Goal: Transaction & Acquisition: Purchase product/service

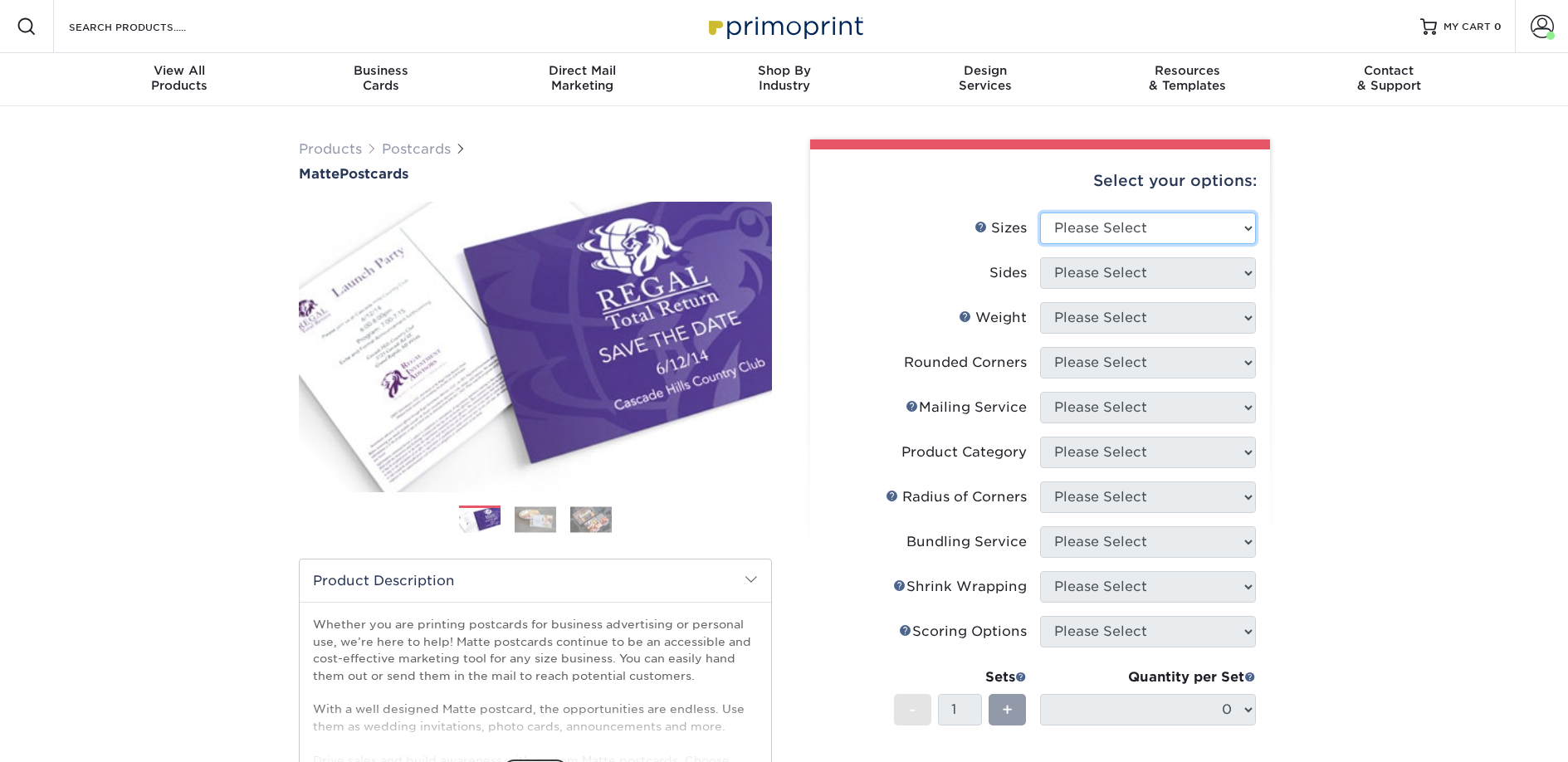
click at [1098, 223] on select "Please Select 1.5" x 7" 2" x 4" 2" x 6" 2" x 7" 2" x 8" 2.12" x 5.5" 2.125" x 5…" at bounding box center [1148, 228] width 216 height 31
select select "2.00x6.00"
click at [1040, 213] on select "Please Select 1.5" x 7" 2" x 4" 2" x 6" 2" x 7" 2" x 8" 2.12" x 5.5" 2.125" x 5…" at bounding box center [1148, 228] width 216 height 31
click at [1088, 271] on select "Please Select Print Both Sides Print Front Only" at bounding box center [1148, 272] width 216 height 31
select select "13abbda7-1d64-4f25-8bb2-c179b224825d"
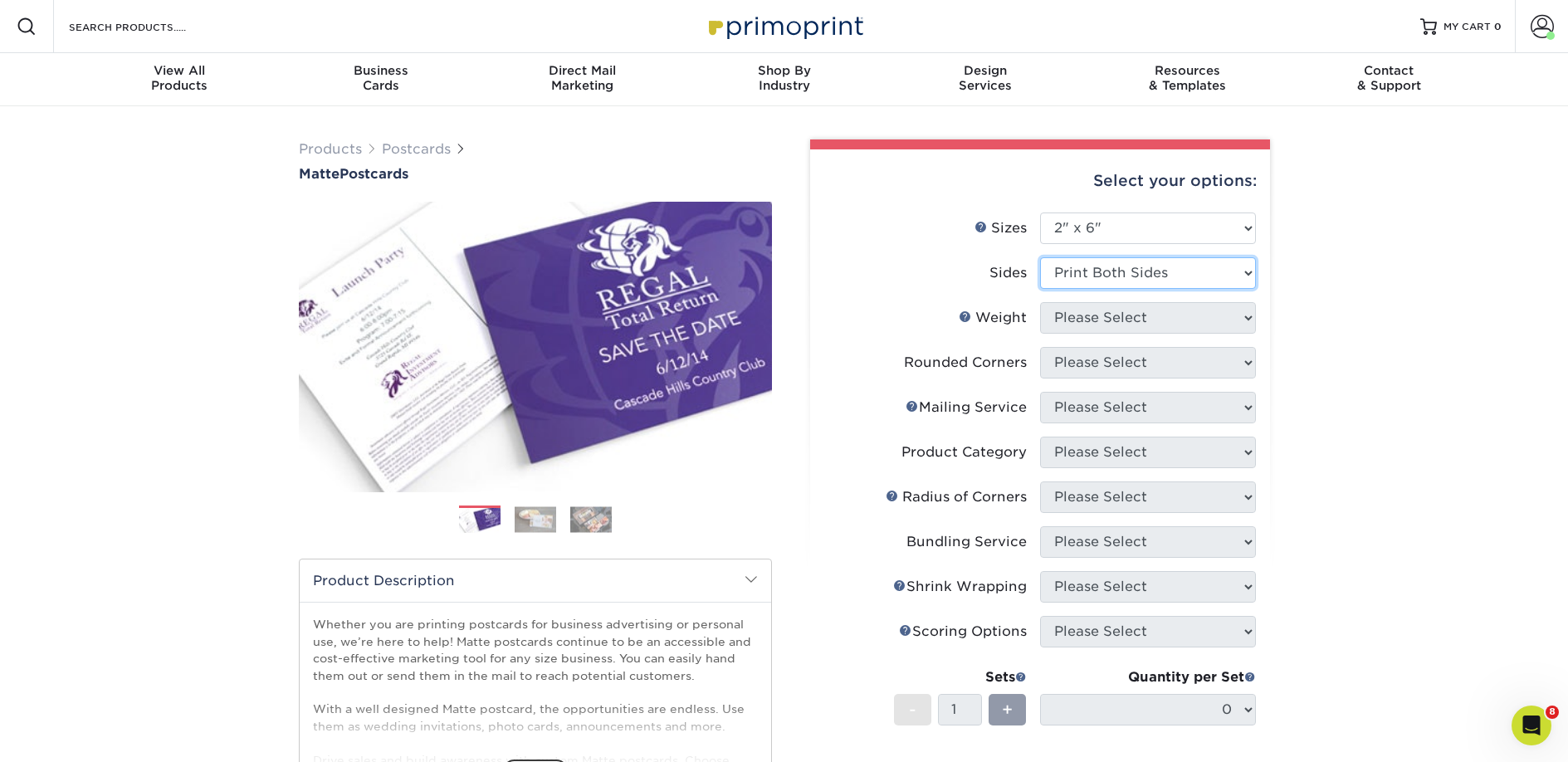
click at [1040, 257] on select "Please Select Print Both Sides Print Front Only" at bounding box center [1148, 272] width 216 height 31
click at [1101, 323] on select "Please Select 14PT 16PT" at bounding box center [1148, 318] width 216 height 31
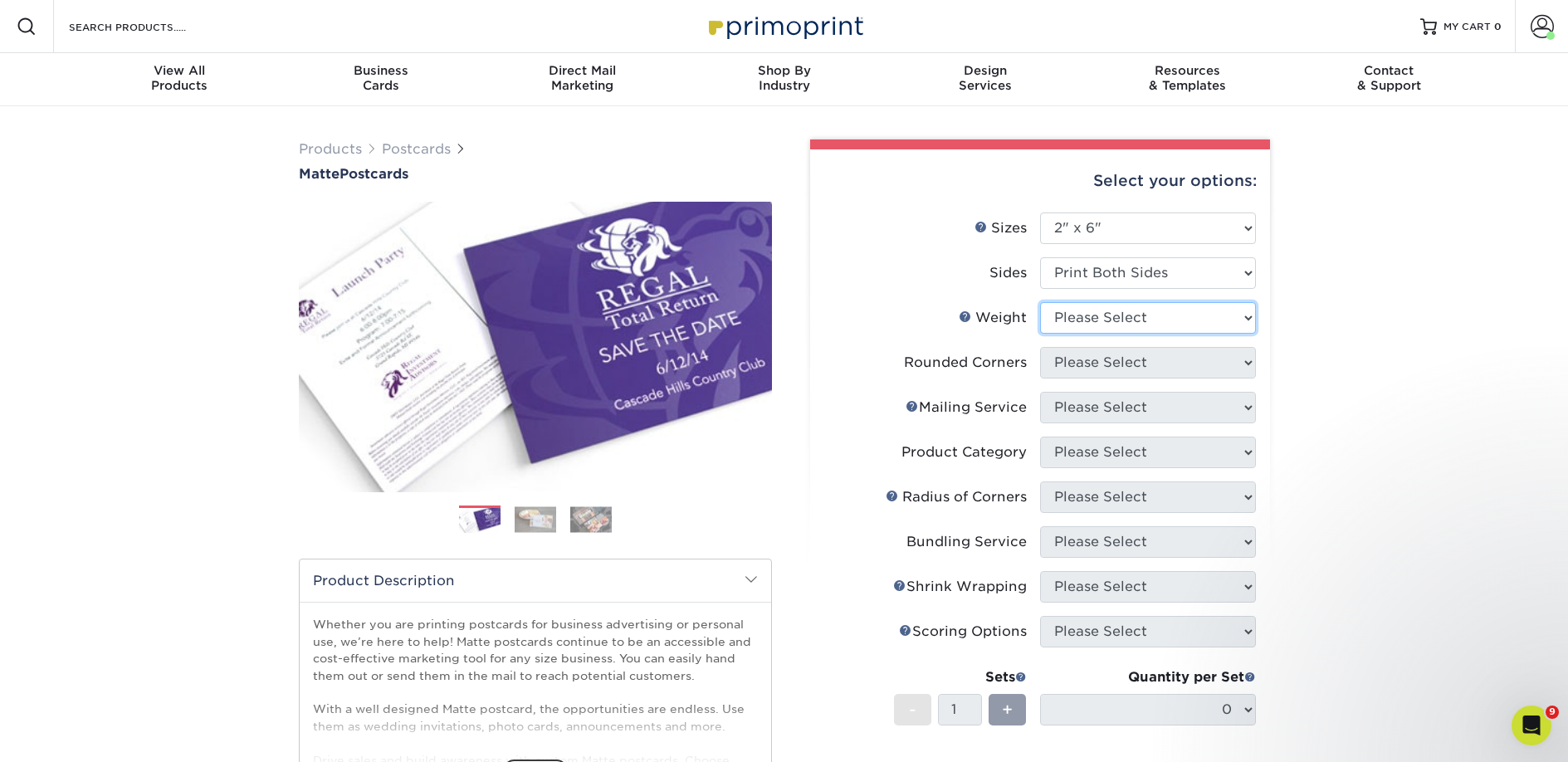
select select "14PT"
click at [1040, 303] on select "Please Select 14PT 16PT" at bounding box center [1148, 318] width 216 height 31
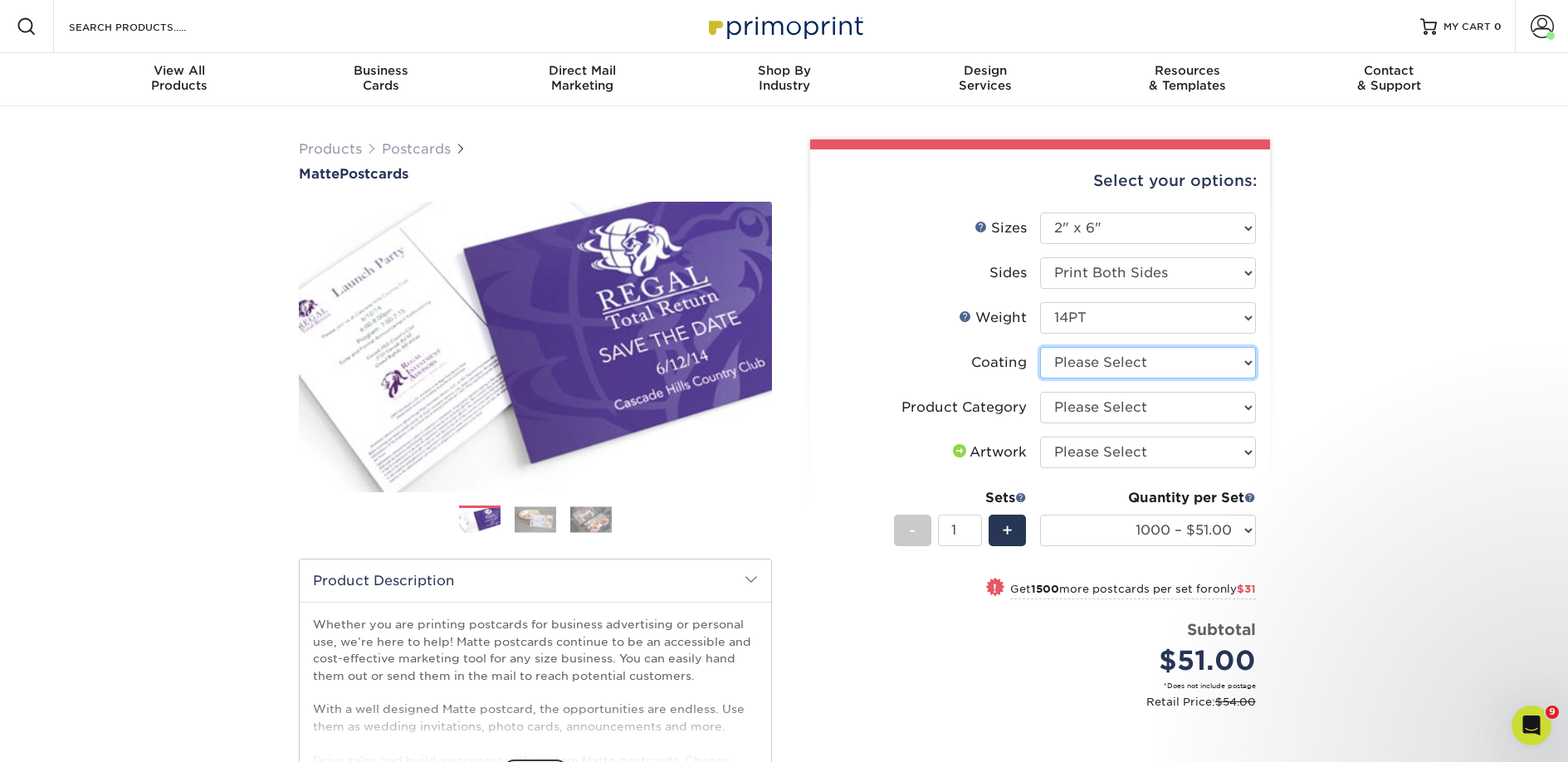
click at [1092, 365] on select at bounding box center [1148, 362] width 216 height 31
select select "121bb7b5-3b4d-429f-bd8d-bbf80e953313"
click at [1040, 347] on select at bounding box center [1148, 362] width 216 height 31
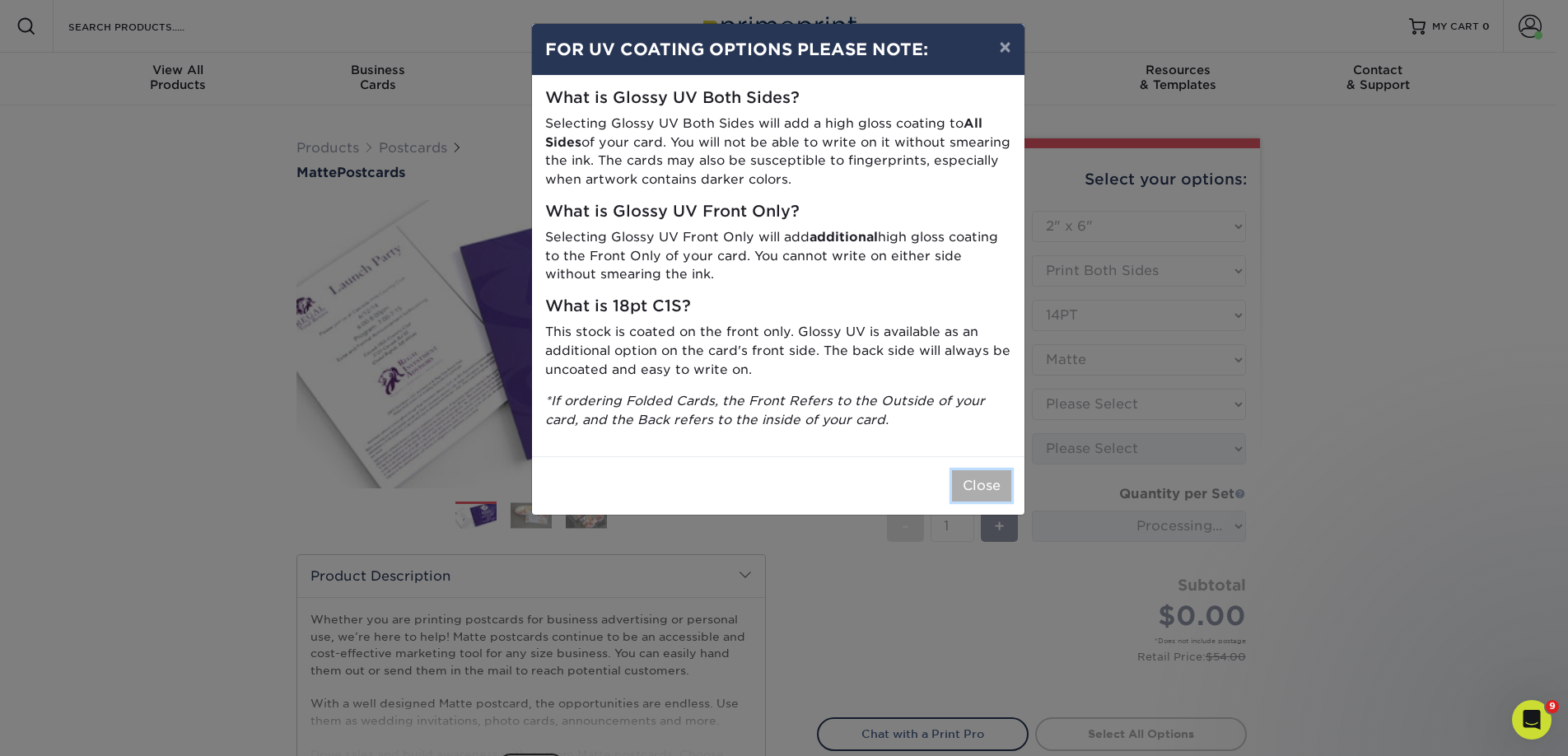
click at [967, 498] on button "Close" at bounding box center [982, 486] width 59 height 31
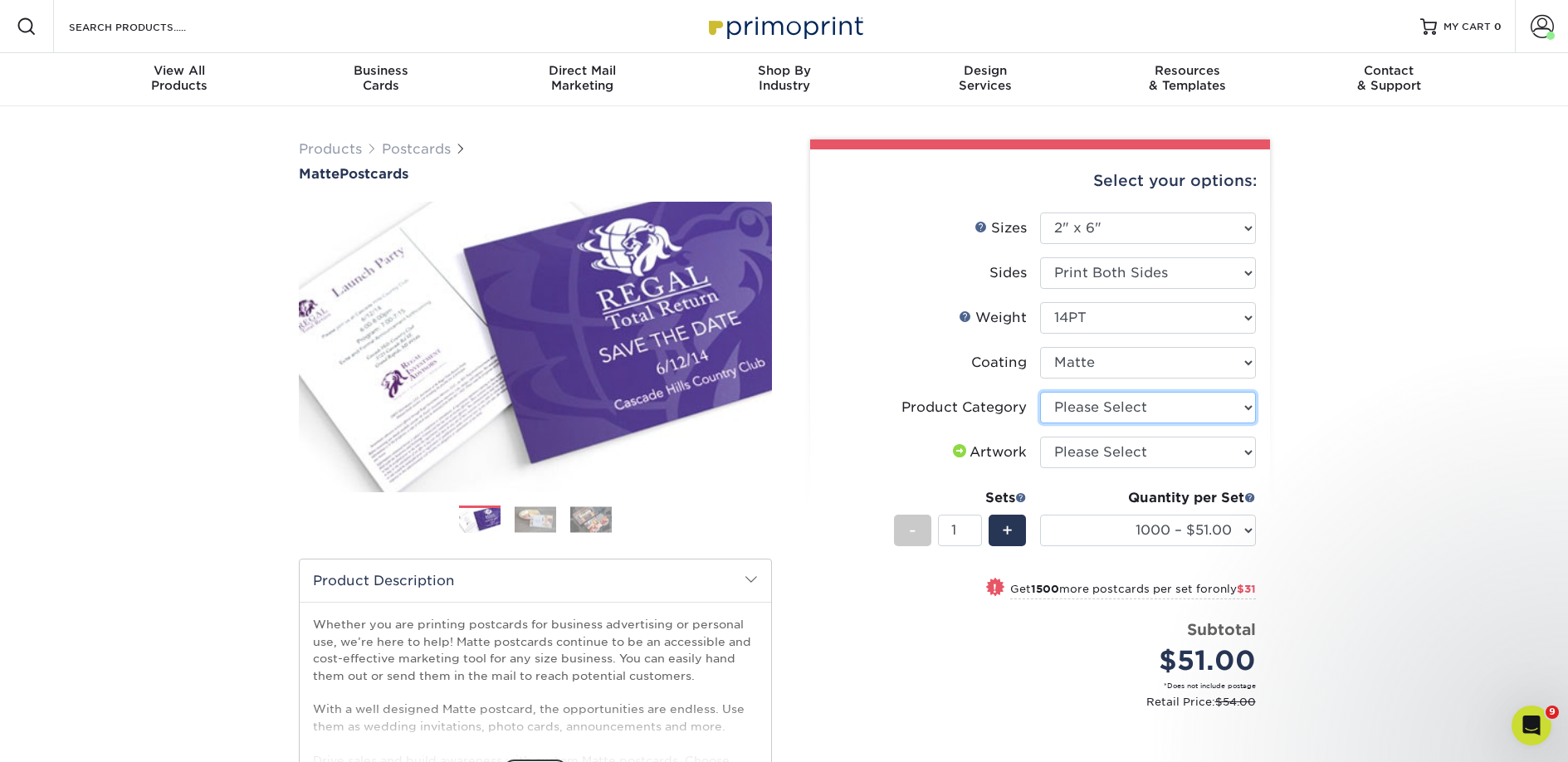
click at [1090, 409] on select "Please Select Postcards" at bounding box center [1148, 407] width 216 height 31
select select "9b7272e0-d6c8-4c3c-8e97-d3a1bcdab858"
click at [1040, 392] on select "Please Select Postcards" at bounding box center [1148, 407] width 216 height 31
click at [1090, 454] on select "Please Select I will upload files I need a design - $150" at bounding box center [1148, 452] width 216 height 31
select select "upload"
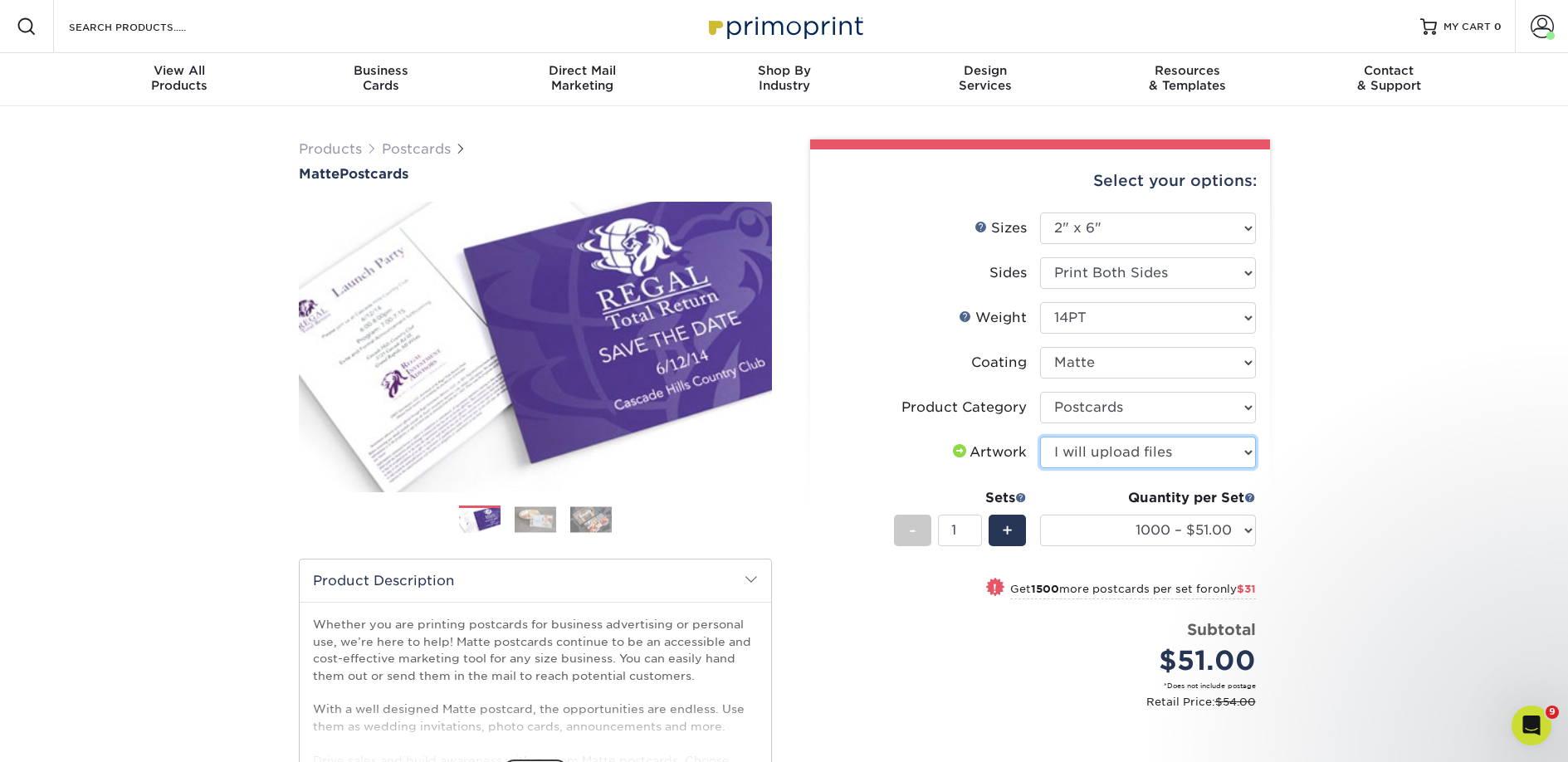
click at [1040, 437] on select "Please Select I will upload files I need a design - $150" at bounding box center [1148, 452] width 216 height 31
click at [1099, 537] on select "1000 – $51.00 2500 – $82.00 5000 – $123.00 10000 – $234.00 15000 – $344.00 2000…" at bounding box center [1148, 530] width 216 height 31
select select "5000 – $123.00"
click at [1040, 515] on select "1000 – $51.00 2500 – $82.00 5000 – $123.00 10000 – $234.00 15000 – $344.00 2000…" at bounding box center [1148, 530] width 216 height 31
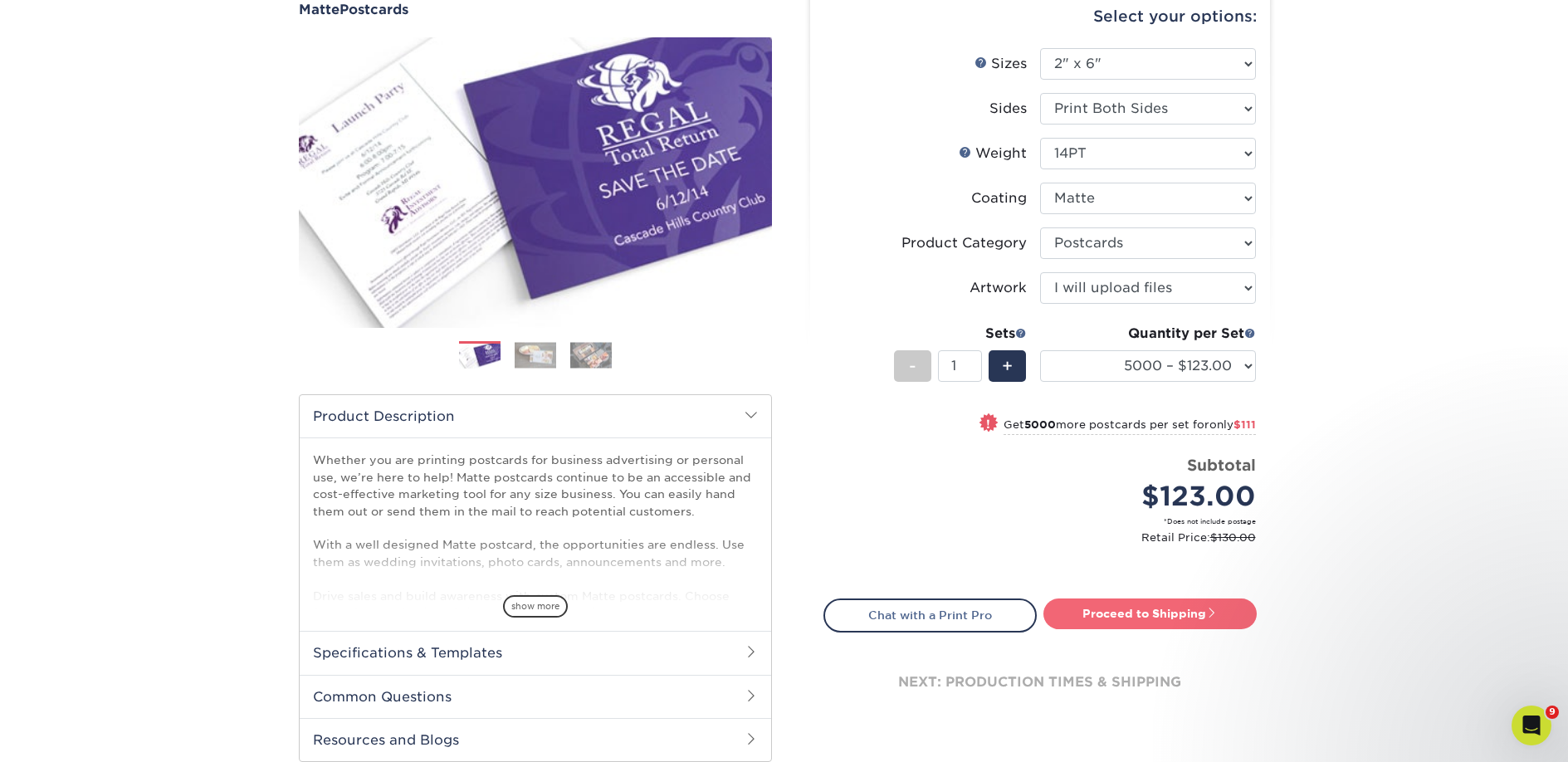
click at [1119, 617] on link "Proceed to Shipping" at bounding box center [1150, 614] width 213 height 30
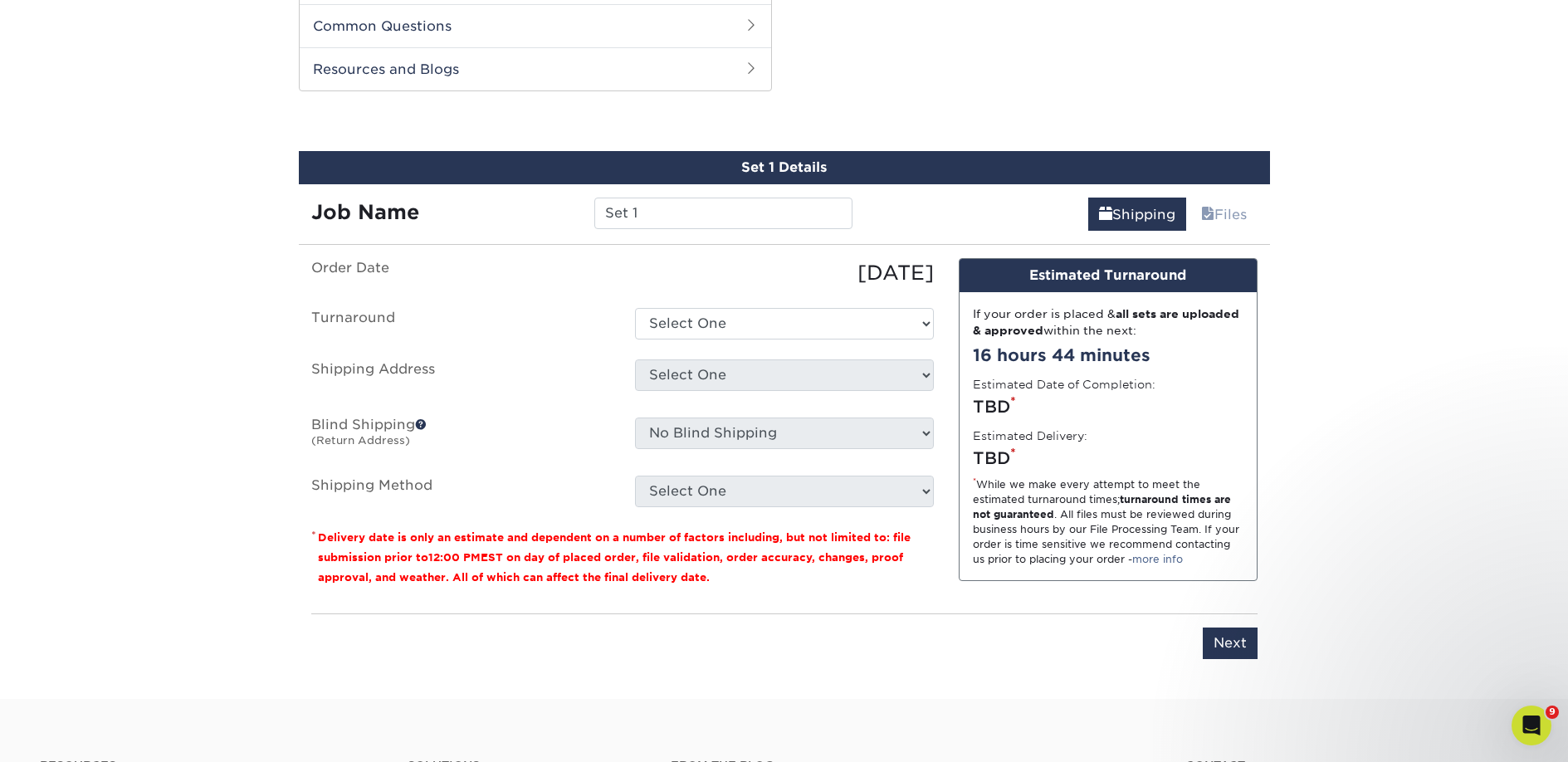
scroll to position [846, 0]
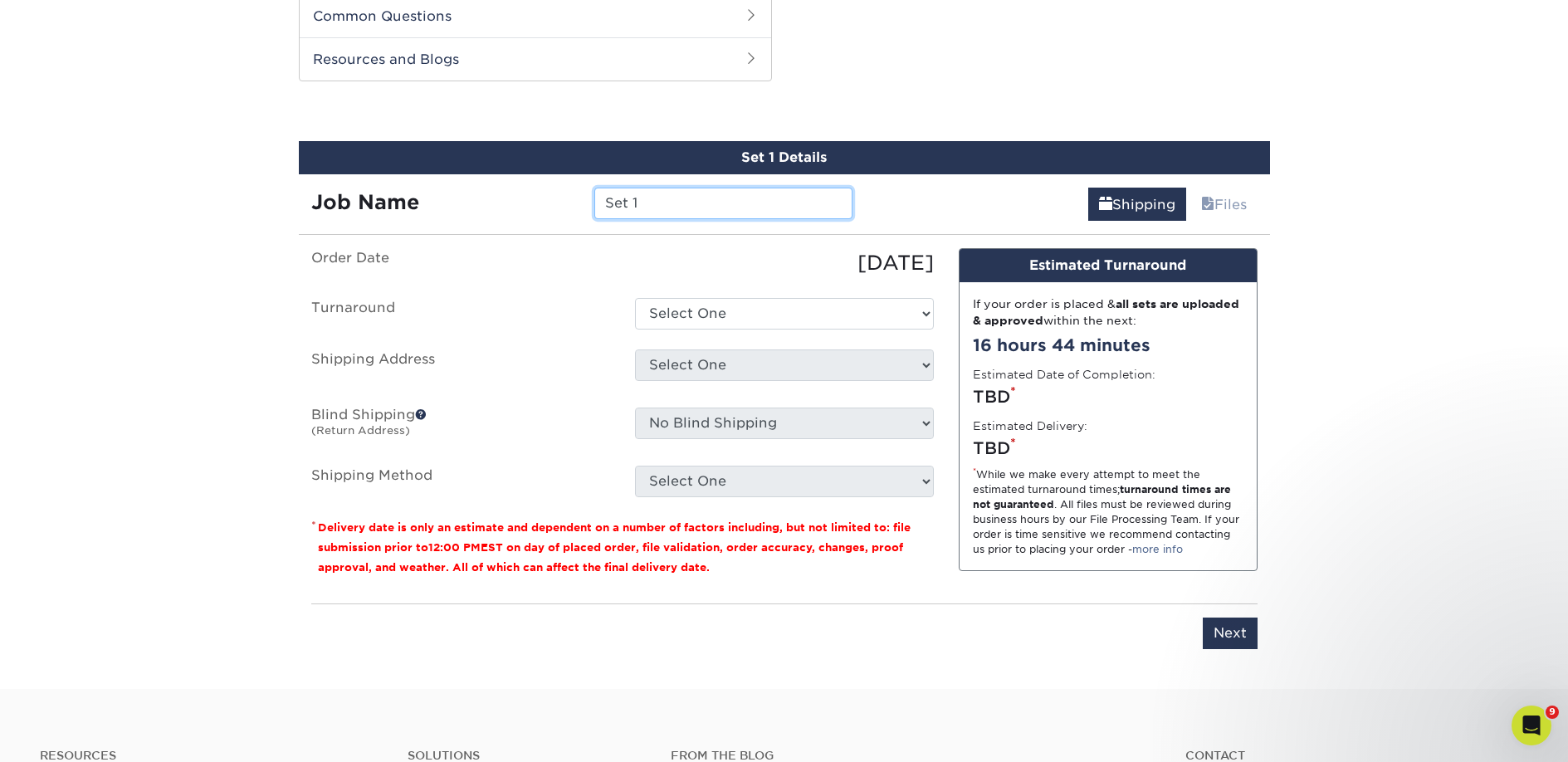
click at [672, 214] on input "Set 1" at bounding box center [724, 203] width 258 height 31
paste input "WHITE ROSE BOOKS & MORE"
type input "WHITE ROSE BOOKS & MORE"
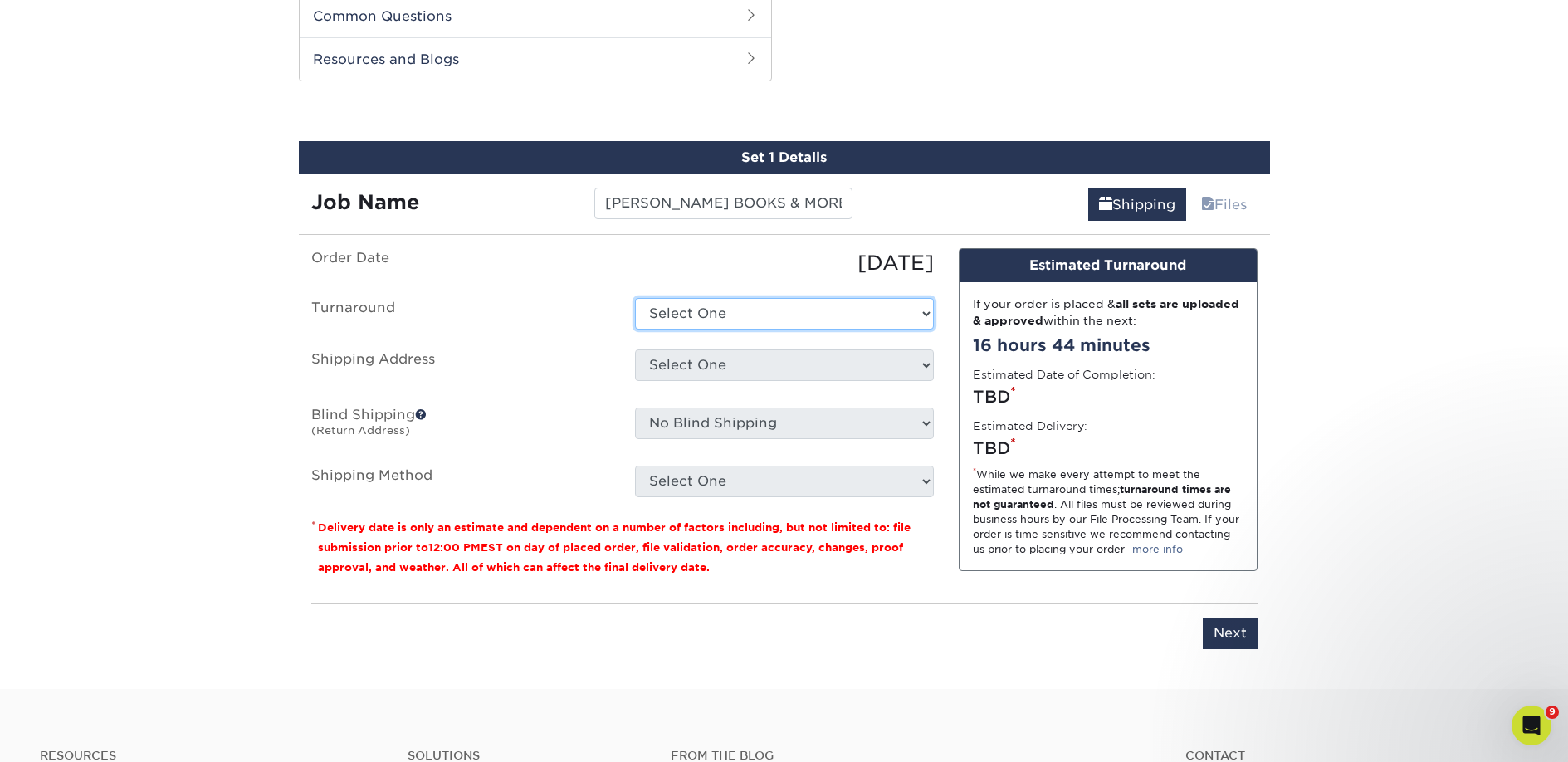
click at [685, 309] on select "Select One 2-4 Business Days 2 Day Next Business Day" at bounding box center [784, 313] width 299 height 31
select select "a9cd5a85-4071-4433-97be-2a724b9524af"
click at [635, 298] on select "Select One 2-4 Business Days 2 Day Next Business Day" at bounding box center [784, 313] width 299 height 31
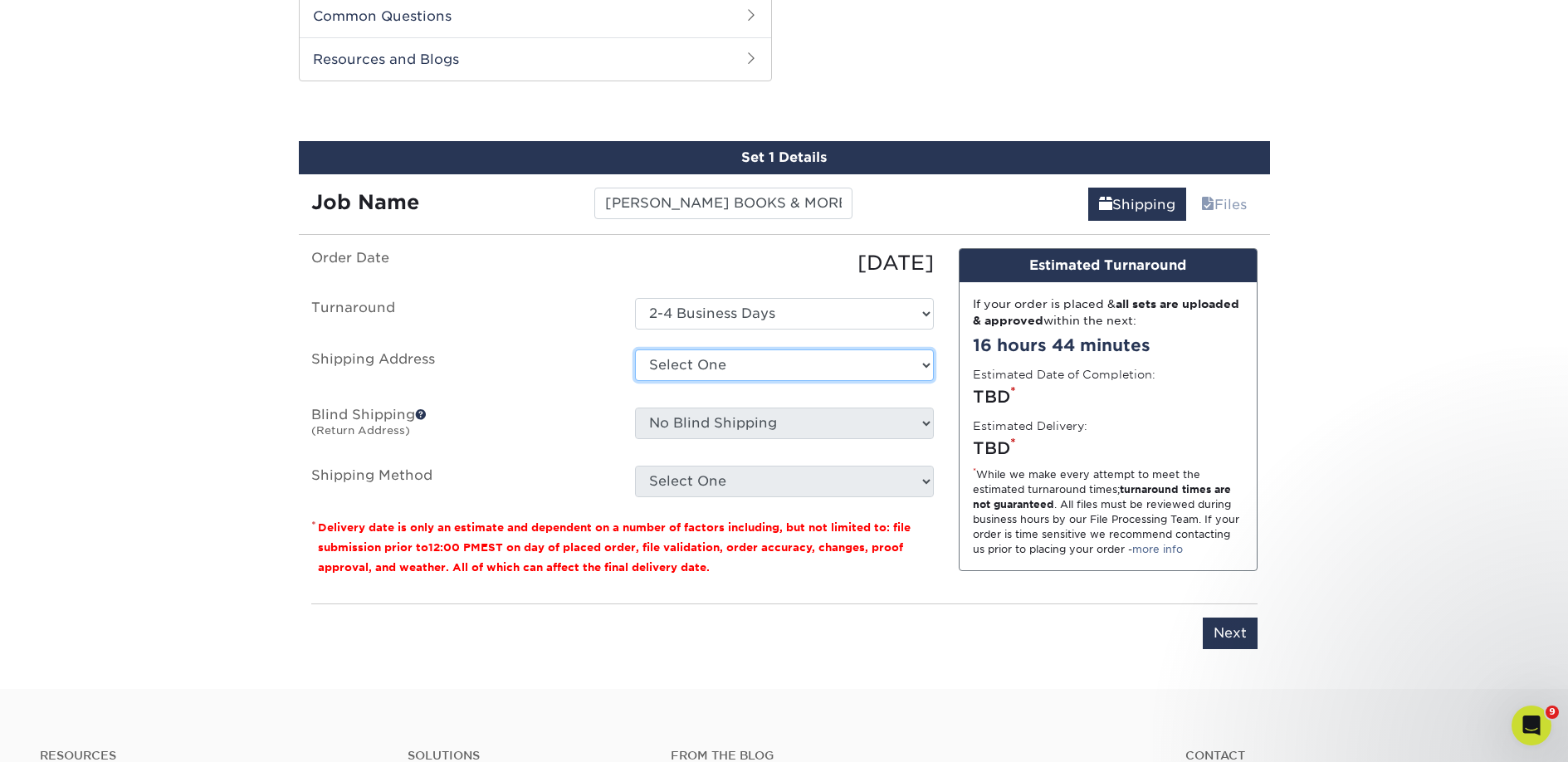
click at [685, 367] on select "Select One 2nd Floor Convention Center A Better Today Books & Boutique A Good B…" at bounding box center [784, 364] width 299 height 31
select select "271431"
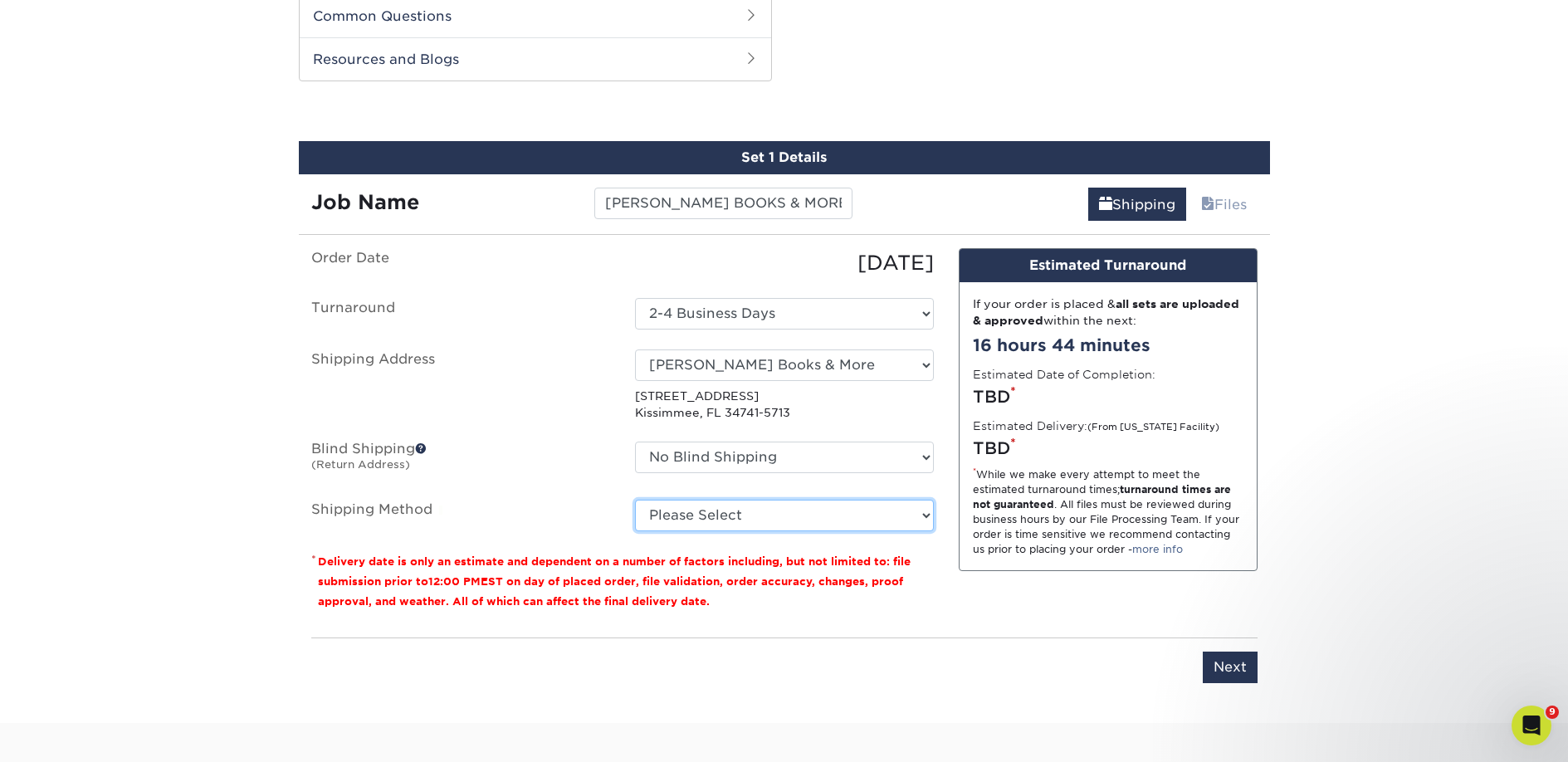
click at [700, 513] on select "Please Select Ground Shipping (+$33.57) 3 Day Shipping Service (+$49.04) 2 Day …" at bounding box center [784, 515] width 299 height 31
select select "03"
click at [635, 500] on select "Please Select Ground Shipping (+$33.57) 3 Day Shipping Service (+$49.04) 2 Day …" at bounding box center [784, 515] width 299 height 31
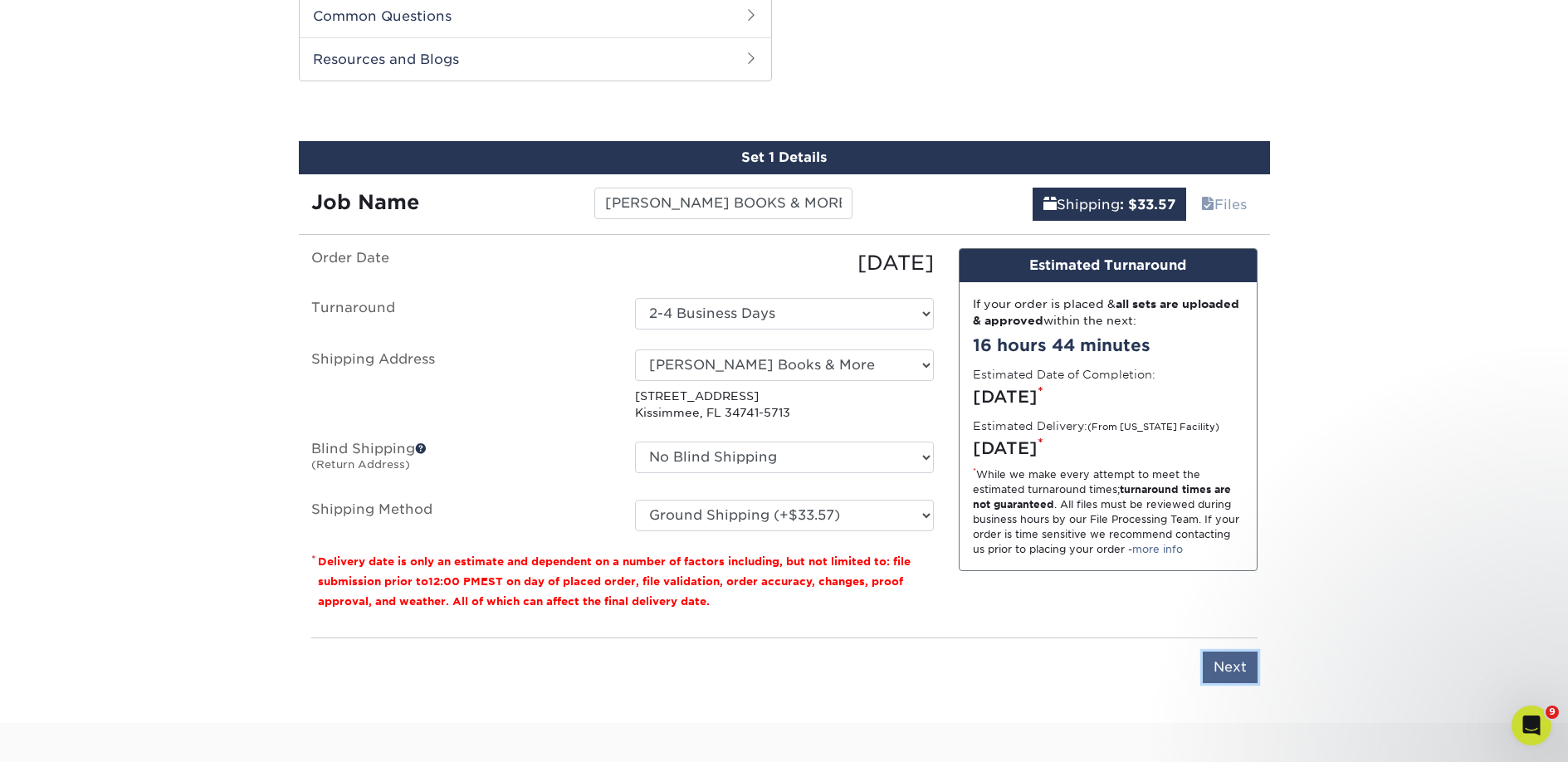
click at [1221, 659] on input "Next" at bounding box center [1230, 667] width 55 height 31
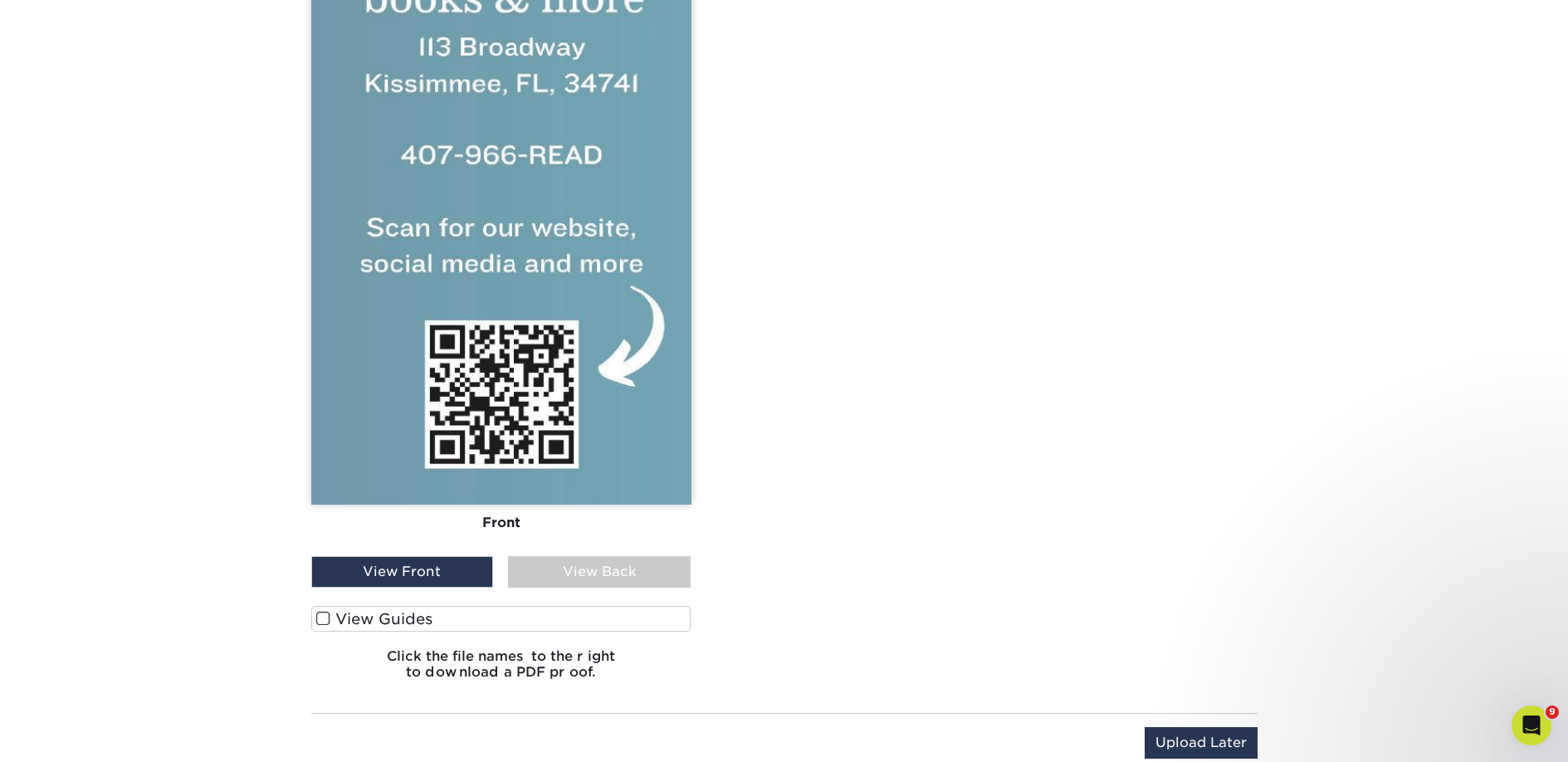
click at [423, 614] on label "View Guides" at bounding box center [501, 619] width 380 height 26
click at [0, 0] on input "View Guides" at bounding box center [0, 0] width 0 height 0
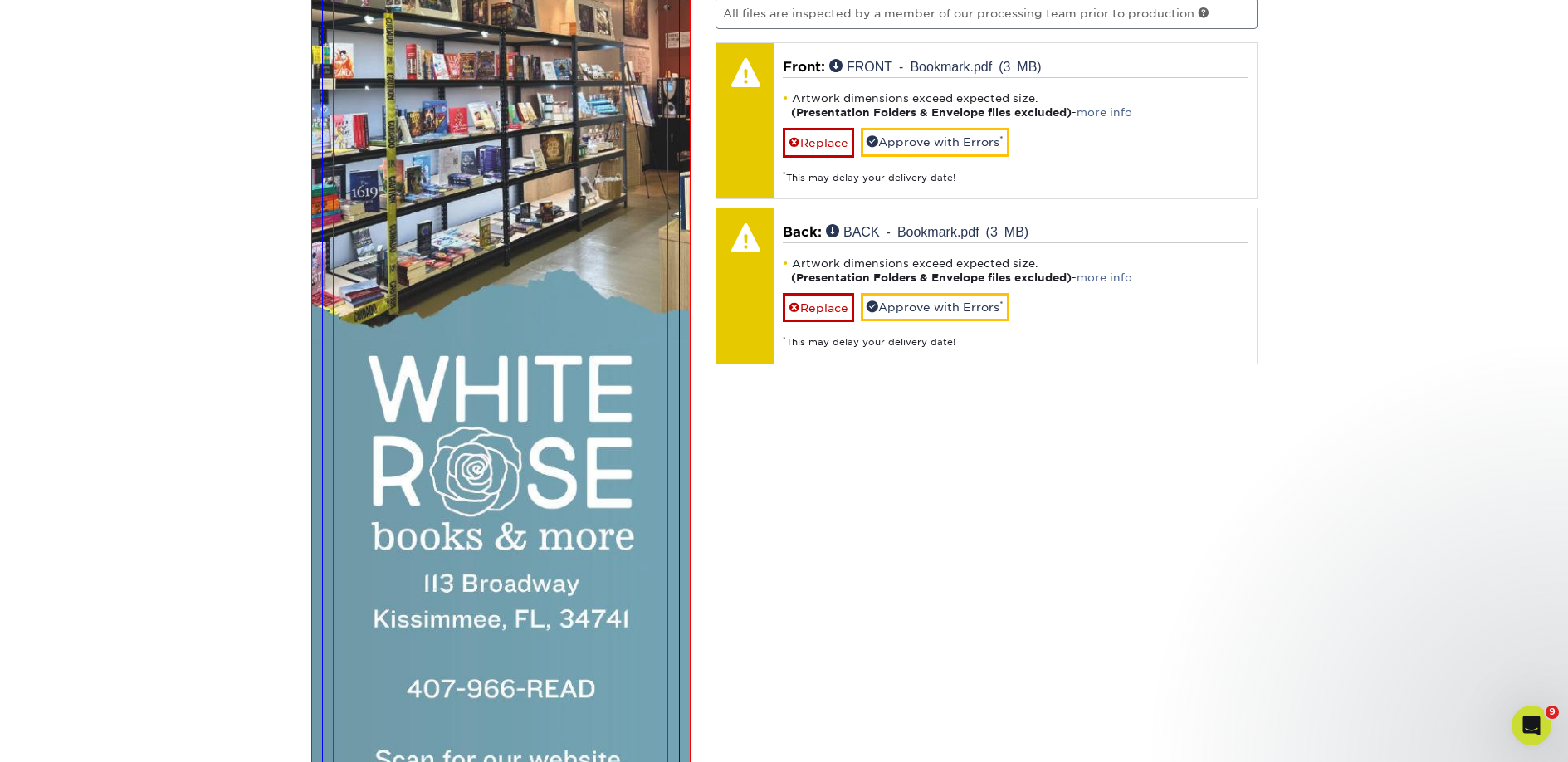
scroll to position [970, 0]
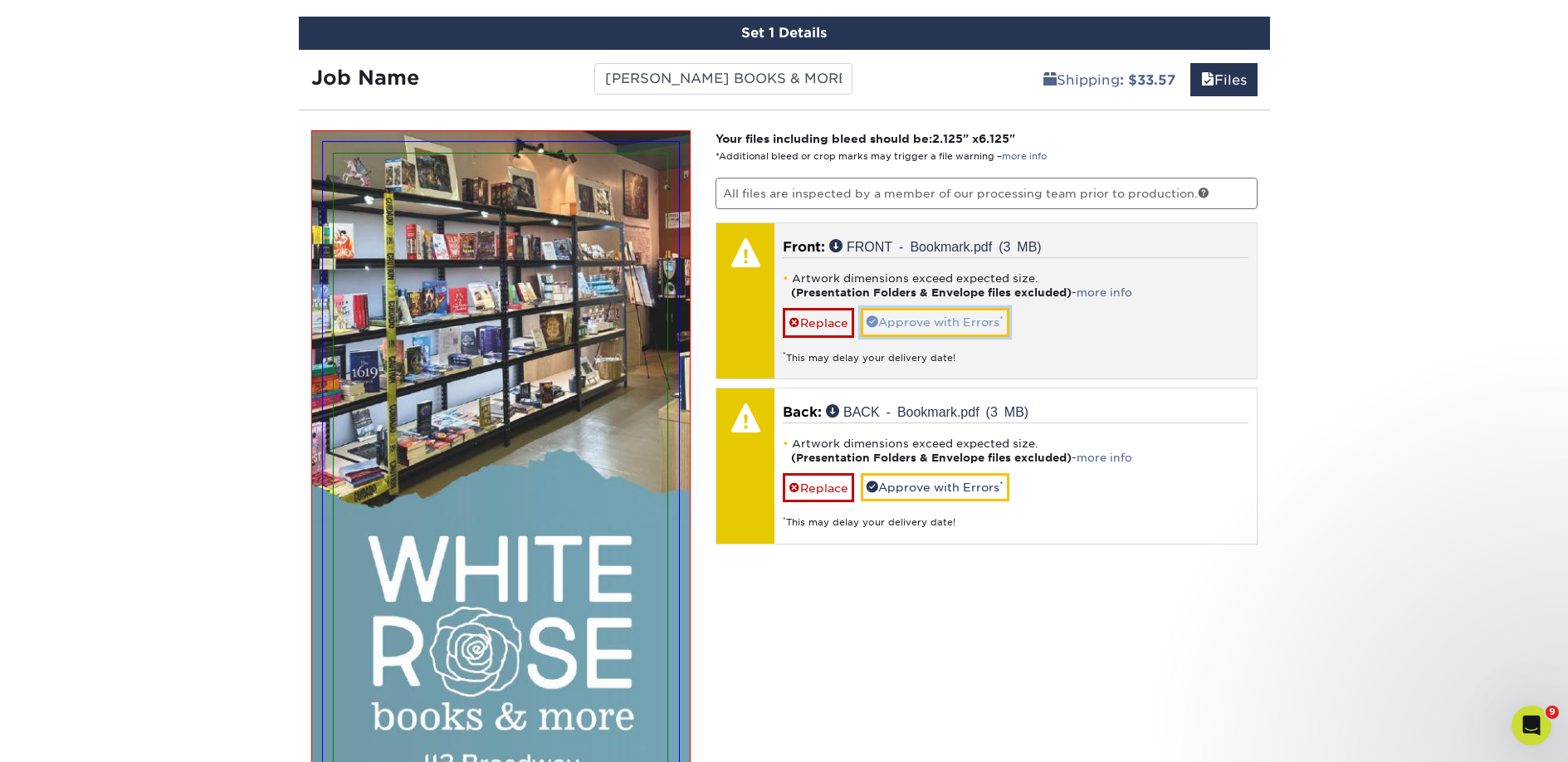
click at [953, 333] on link "Approve with Errors *" at bounding box center [934, 323] width 149 height 28
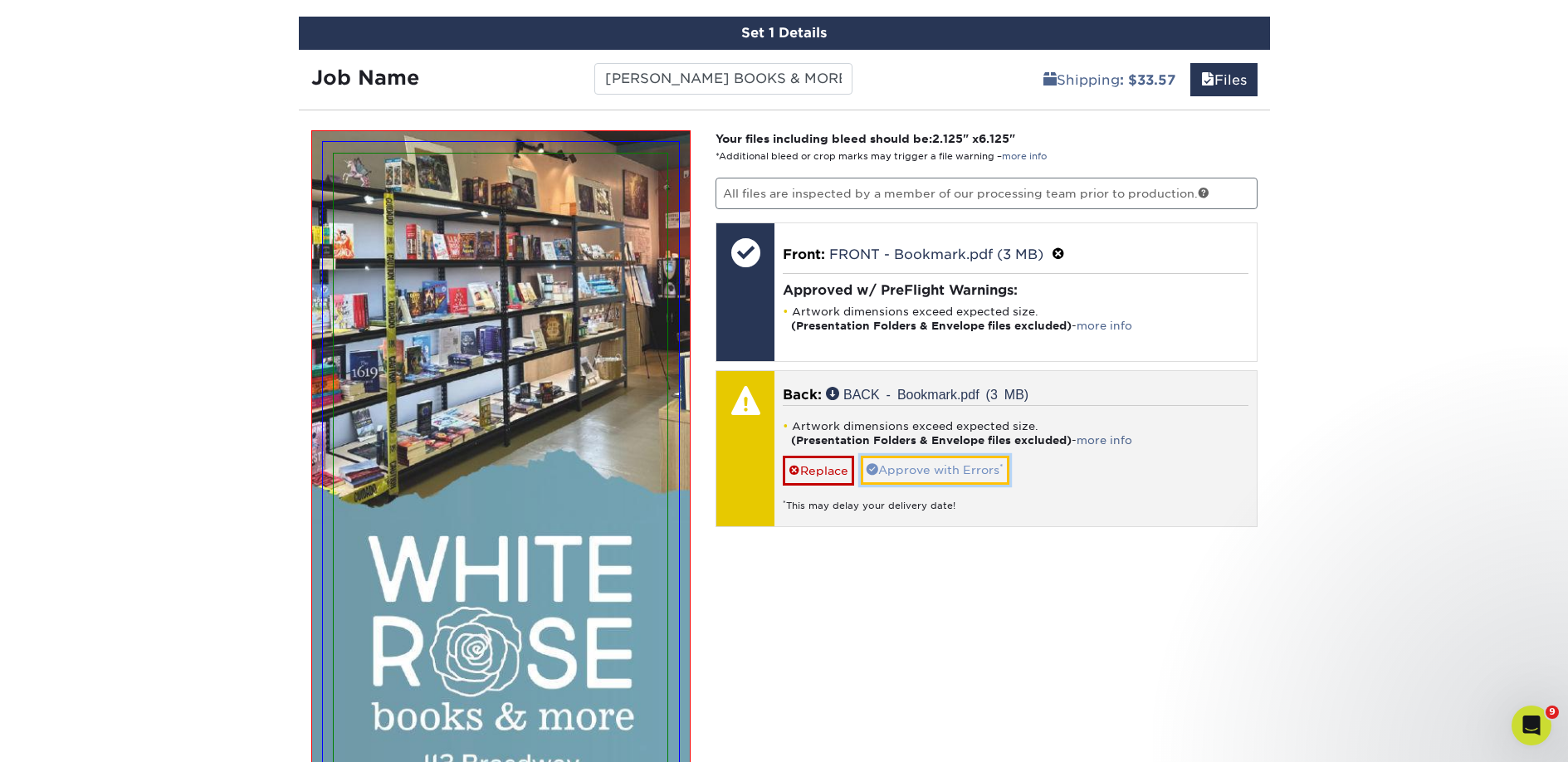
click at [947, 468] on link "Approve with Errors *" at bounding box center [934, 470] width 149 height 28
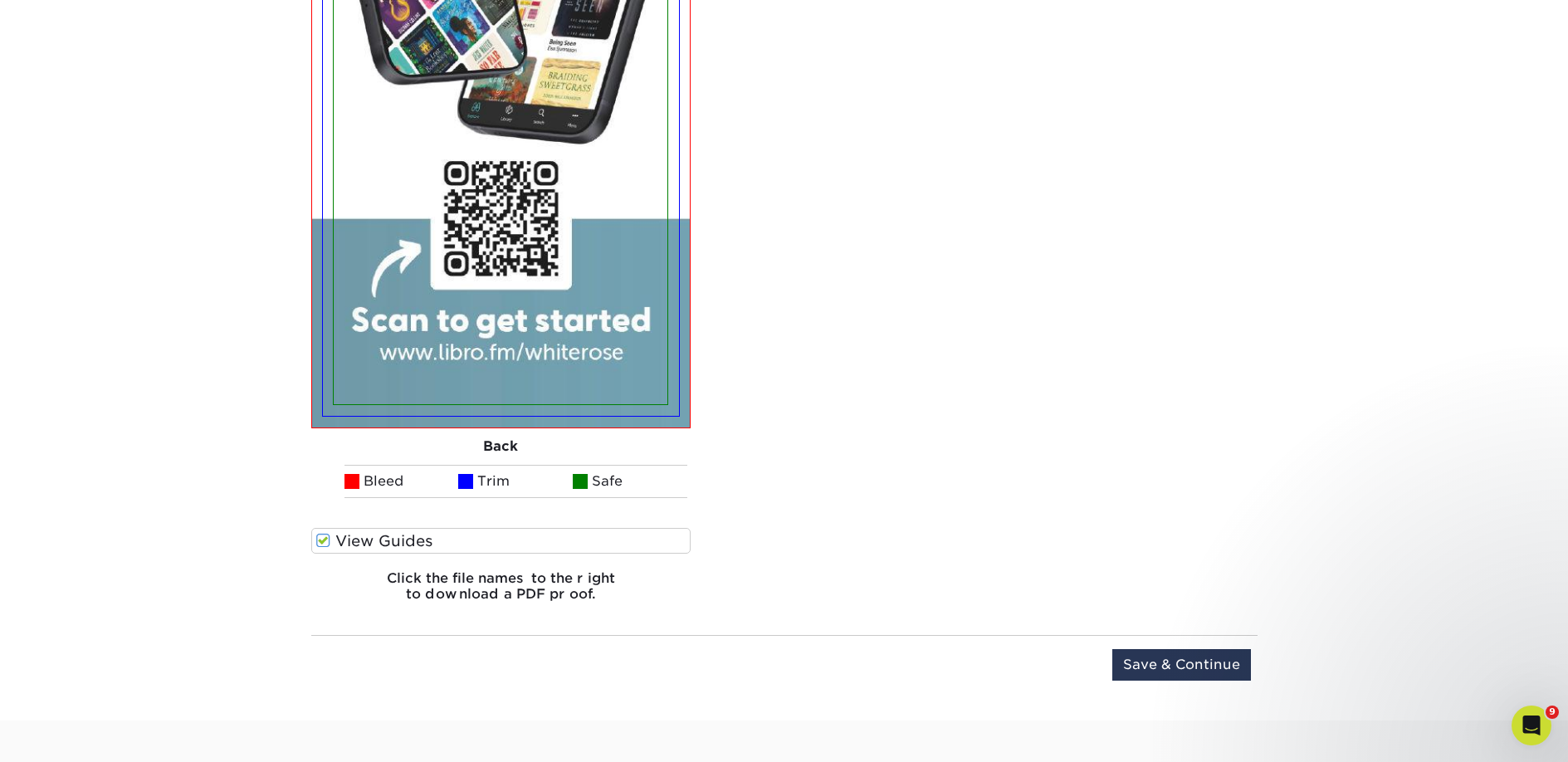
scroll to position [3336, 0]
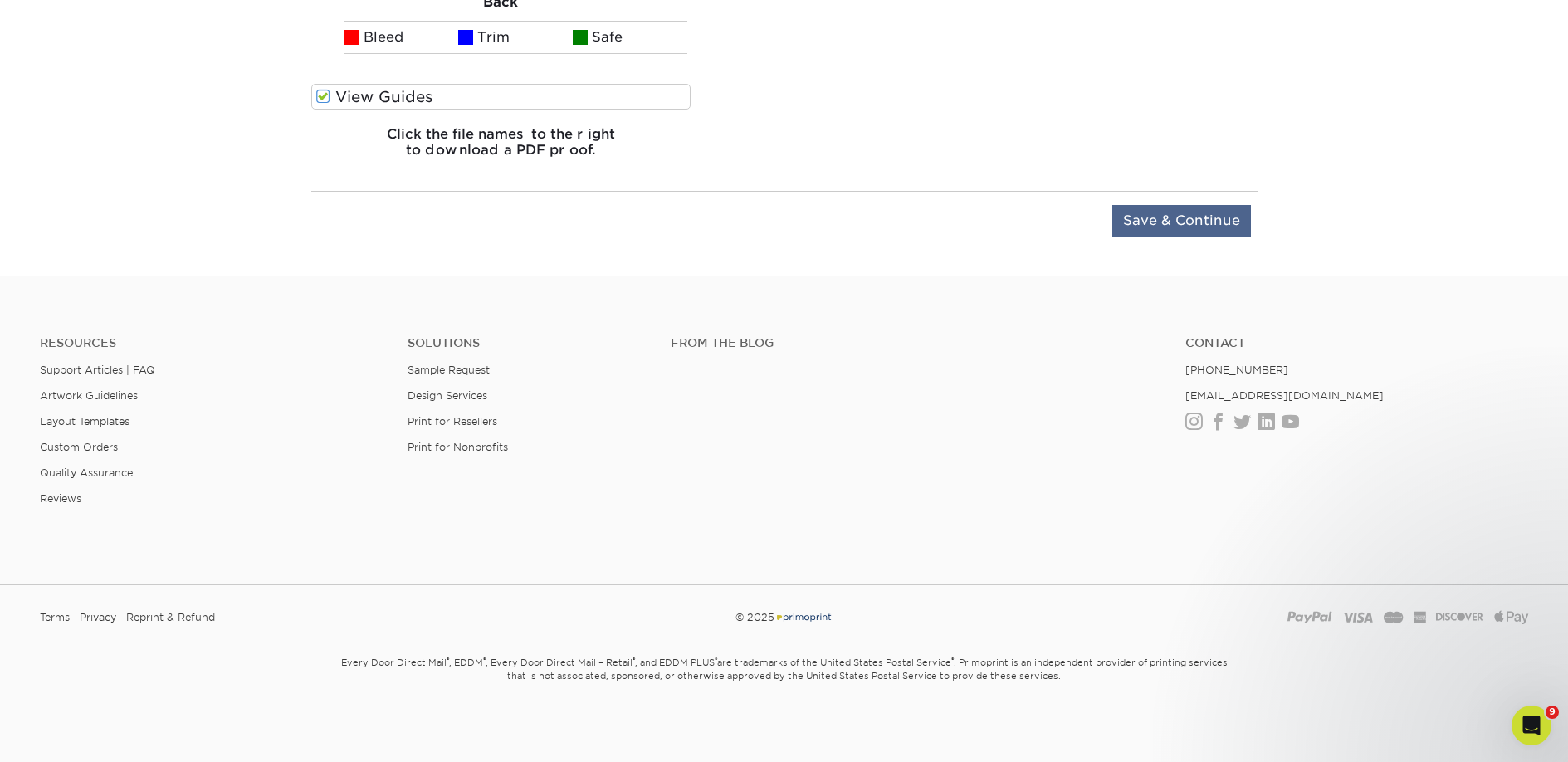
click at [1170, 203] on div "Upload Later Save & Continue Continue" at bounding box center [784, 223] width 947 height 65
click at [1175, 210] on input "Save & Continue" at bounding box center [1182, 220] width 138 height 31
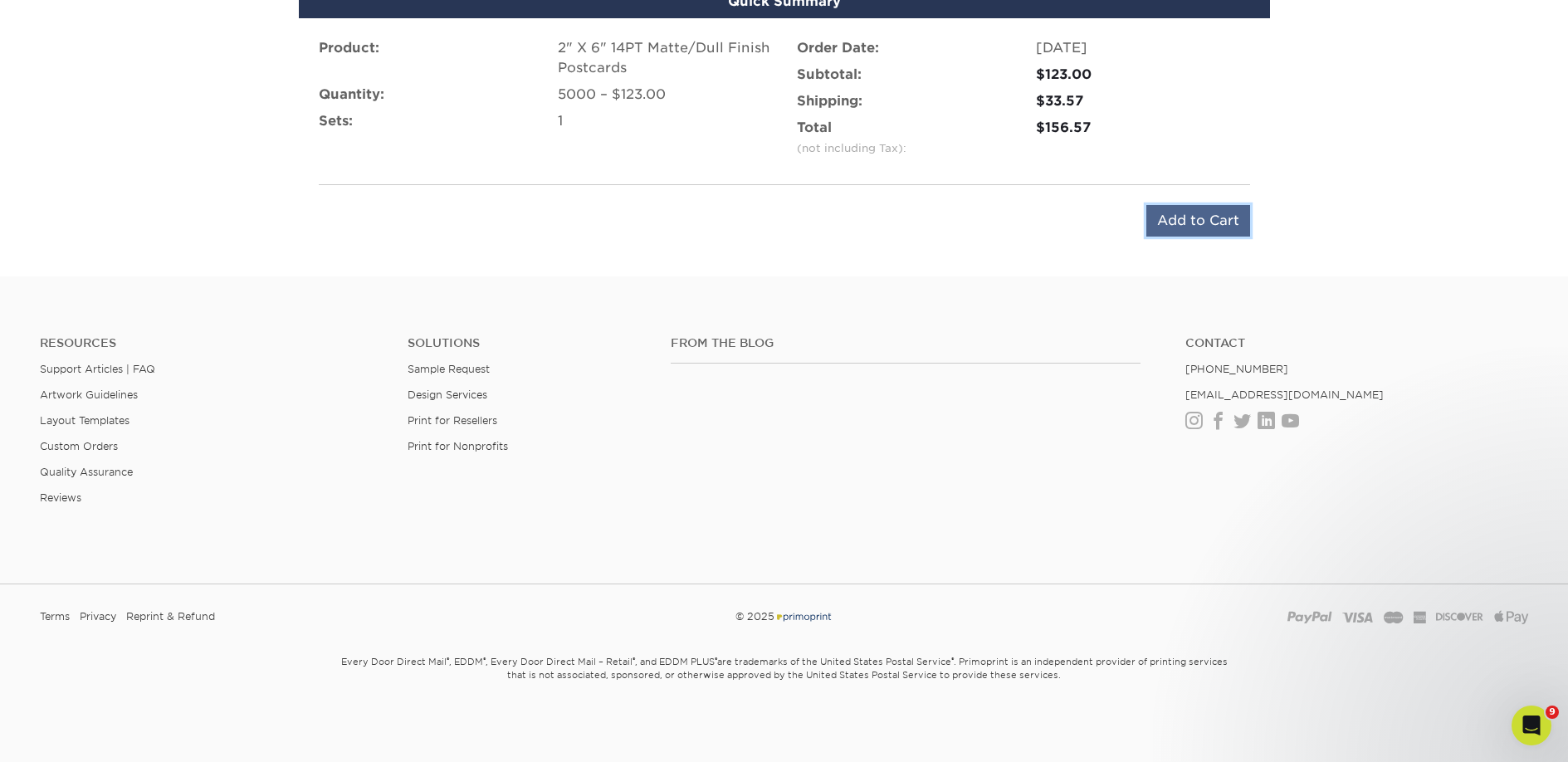
click at [1178, 212] on input "Add to Cart" at bounding box center [1197, 220] width 103 height 31
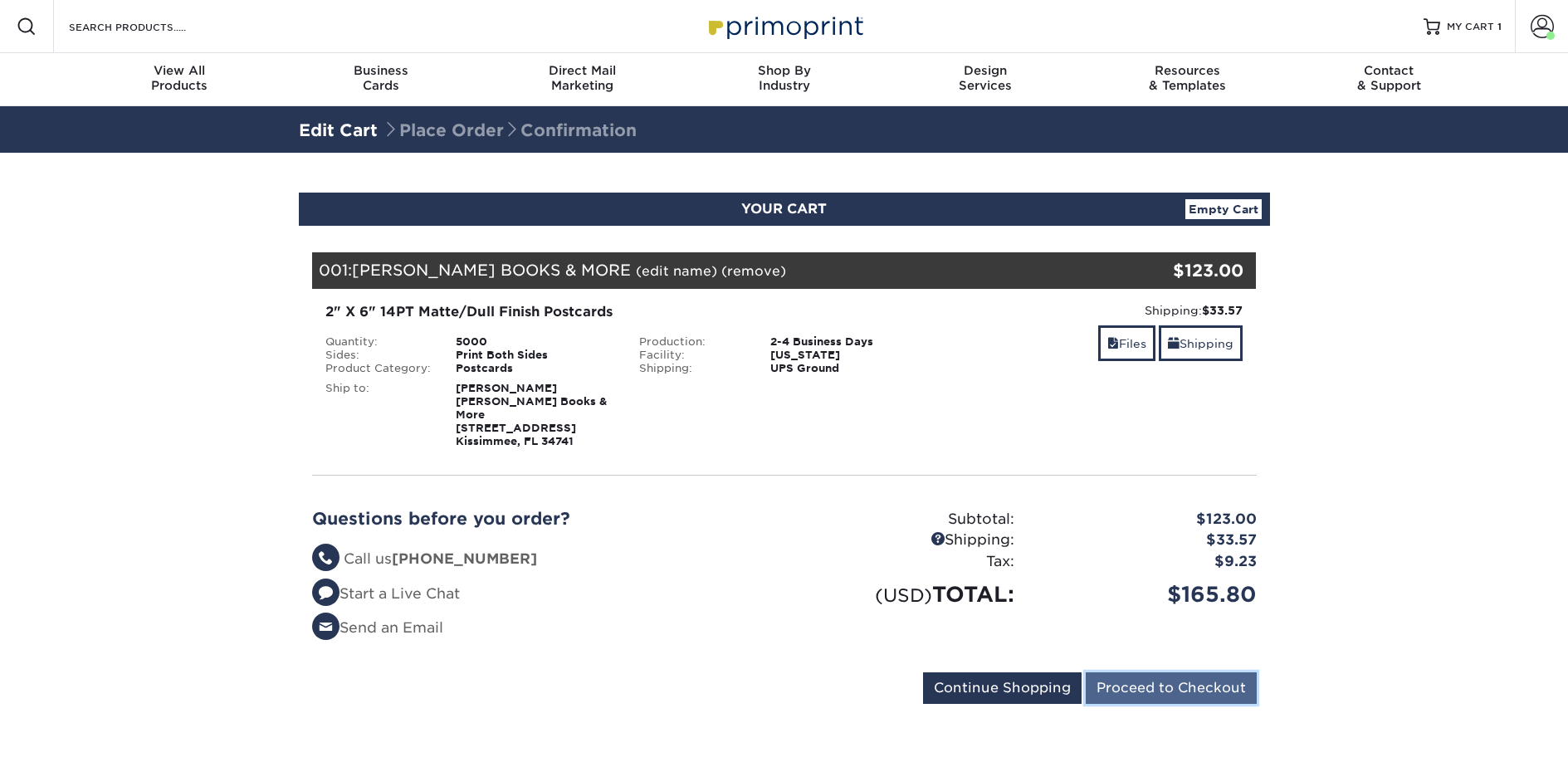
click at [1117, 673] on input "Proceed to Checkout" at bounding box center [1171, 688] width 171 height 31
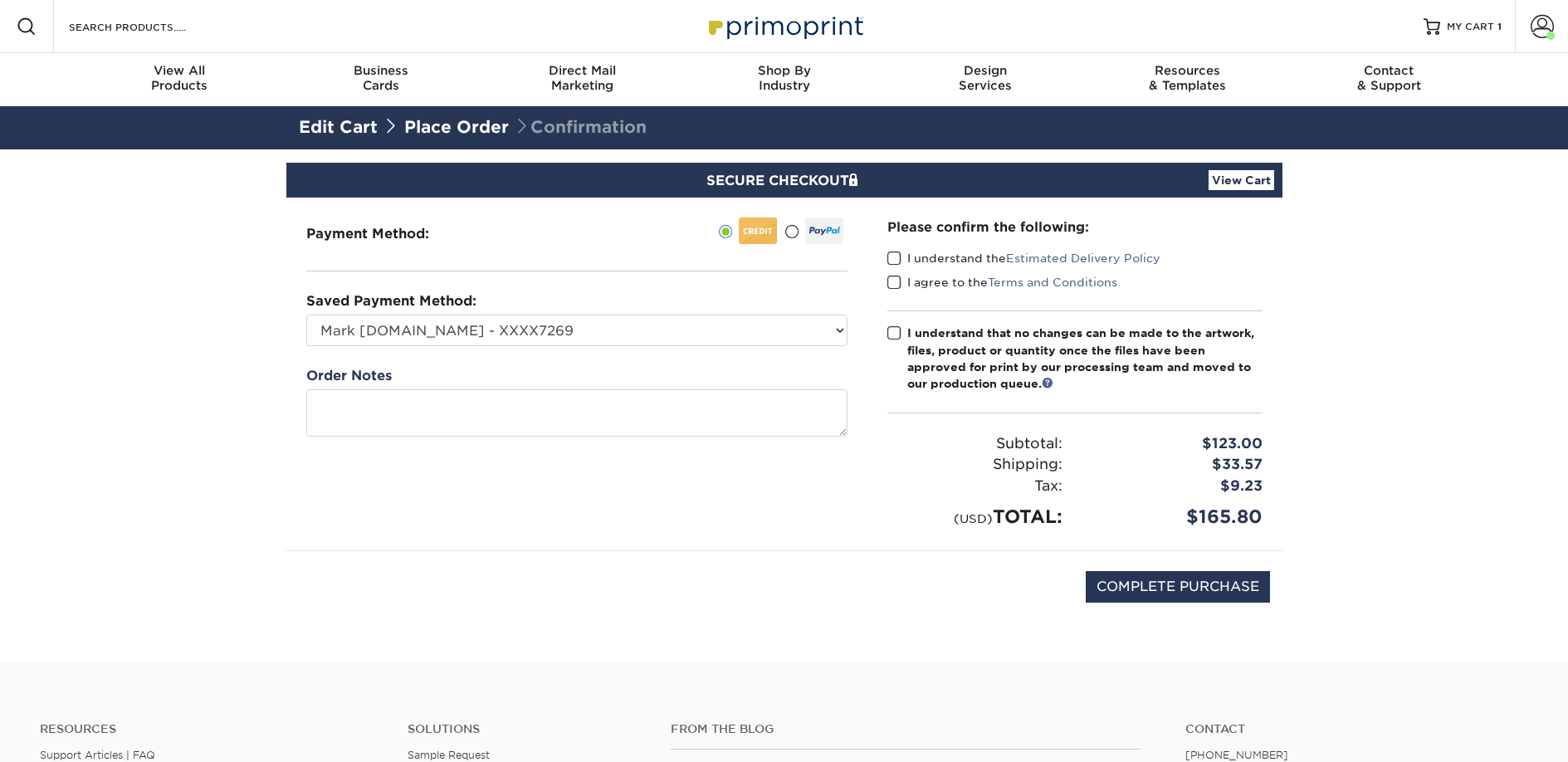
click at [898, 263] on span at bounding box center [894, 258] width 14 height 16
click at [0, 0] on input "I understand the Estimated Delivery Policy" at bounding box center [0, 0] width 0 height 0
click at [893, 275] on span at bounding box center [894, 283] width 14 height 16
click at [0, 0] on input "I agree to the Terms and Conditions" at bounding box center [0, 0] width 0 height 0
click at [896, 330] on span at bounding box center [894, 333] width 14 height 16
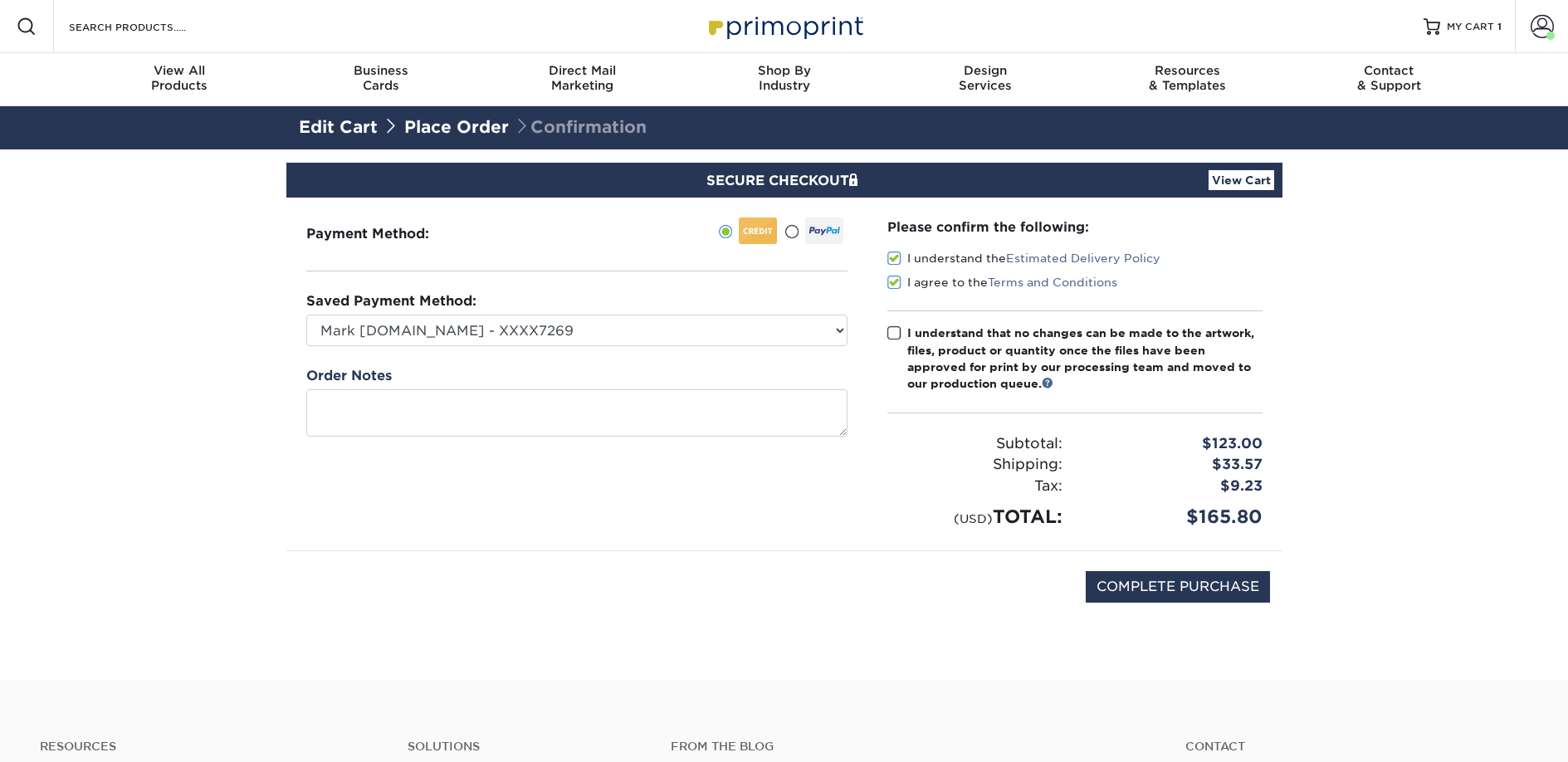
click at [0, 0] on input "I understand that no changes can be made to the artwork, files, product or quan…" at bounding box center [0, 0] width 0 height 0
click at [1131, 583] on input "COMPLETE PURCHASE" at bounding box center [1178, 586] width 184 height 31
type input "PROCESSING, PLEASE WAIT..."
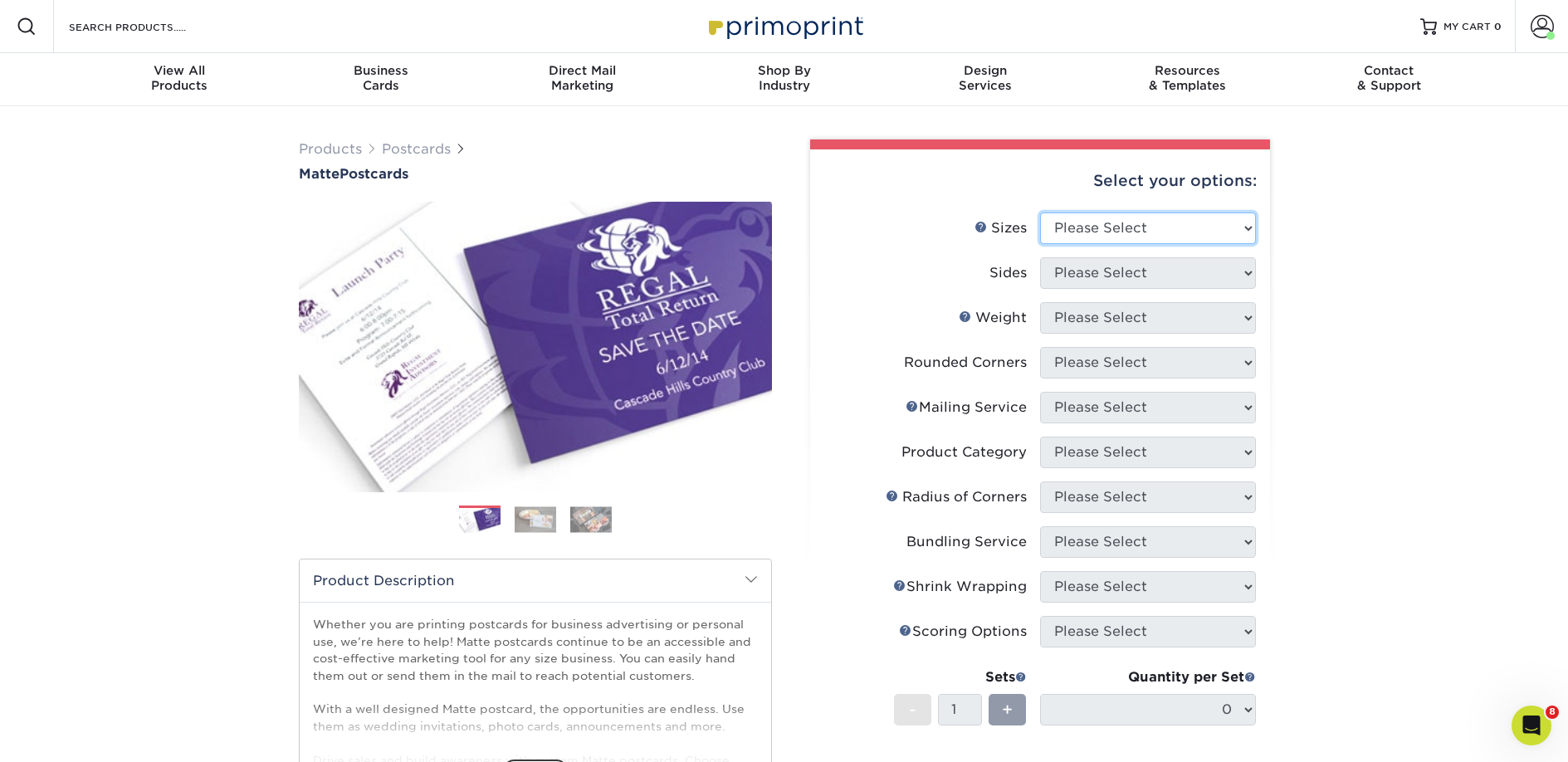
click at [1185, 234] on select "Please Select 1.5" x 7" 2" x 4" 2" x 6" 2" x 7" 2" x 8" 2.12" x 5.5" 2.125" x 5…" at bounding box center [1148, 228] width 216 height 31
select select "2.00x6.00"
click at [1040, 213] on select "Please Select 1.5" x 7" 2" x 4" 2" x 6" 2" x 7" 2" x 8" 2.12" x 5.5" 2.125" x 5…" at bounding box center [1148, 228] width 216 height 31
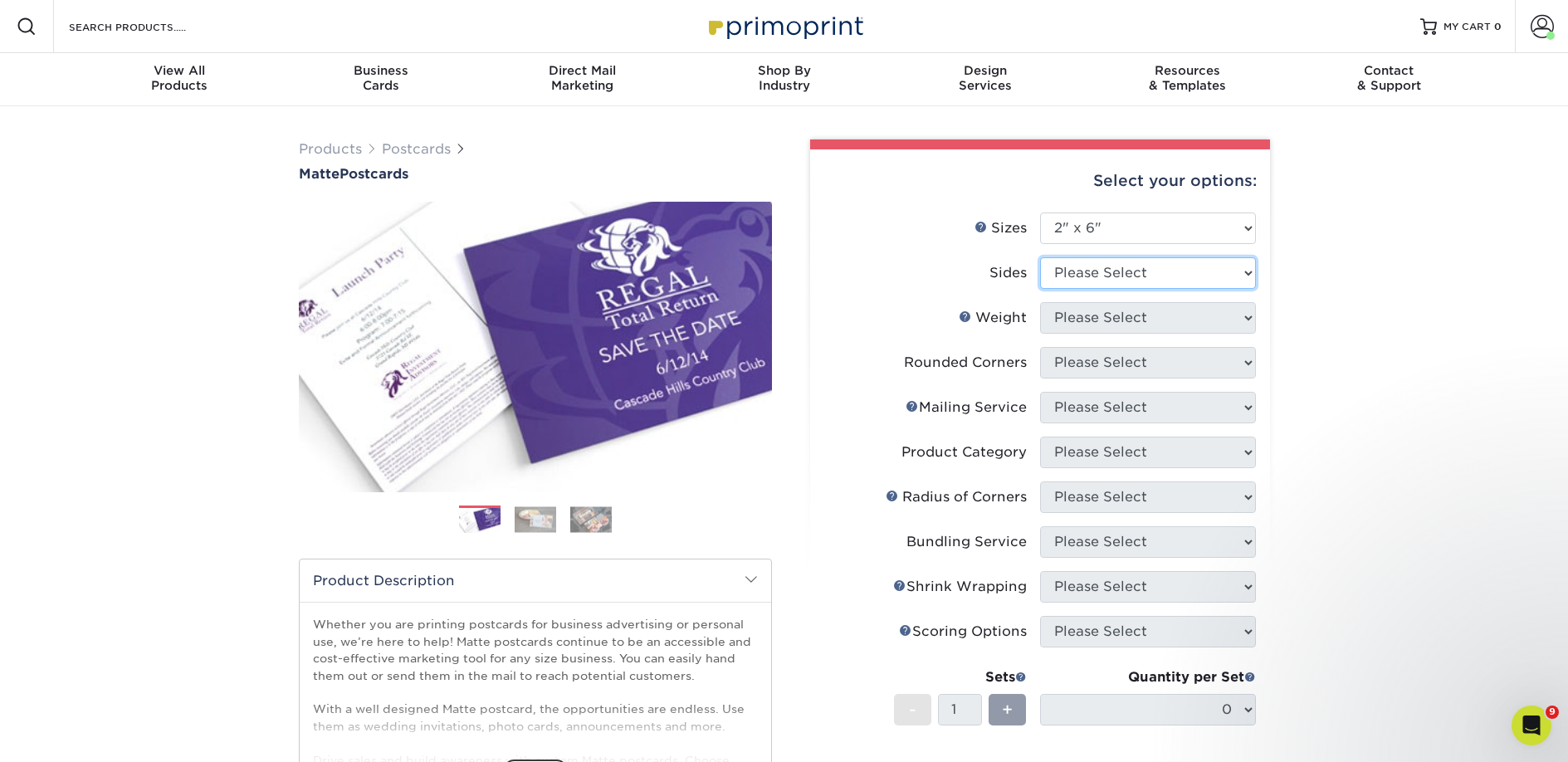
click at [1095, 272] on select "Please Select Print Both Sides Print Front Only" at bounding box center [1148, 272] width 216 height 31
select select "13abbda7-1d64-4f25-8bb2-c179b224825d"
click at [1040, 257] on select "Please Select Print Both Sides Print Front Only" at bounding box center [1148, 272] width 216 height 31
click at [1116, 327] on select "Please Select 14PT 16PT" at bounding box center [1148, 318] width 216 height 31
select select "14PT"
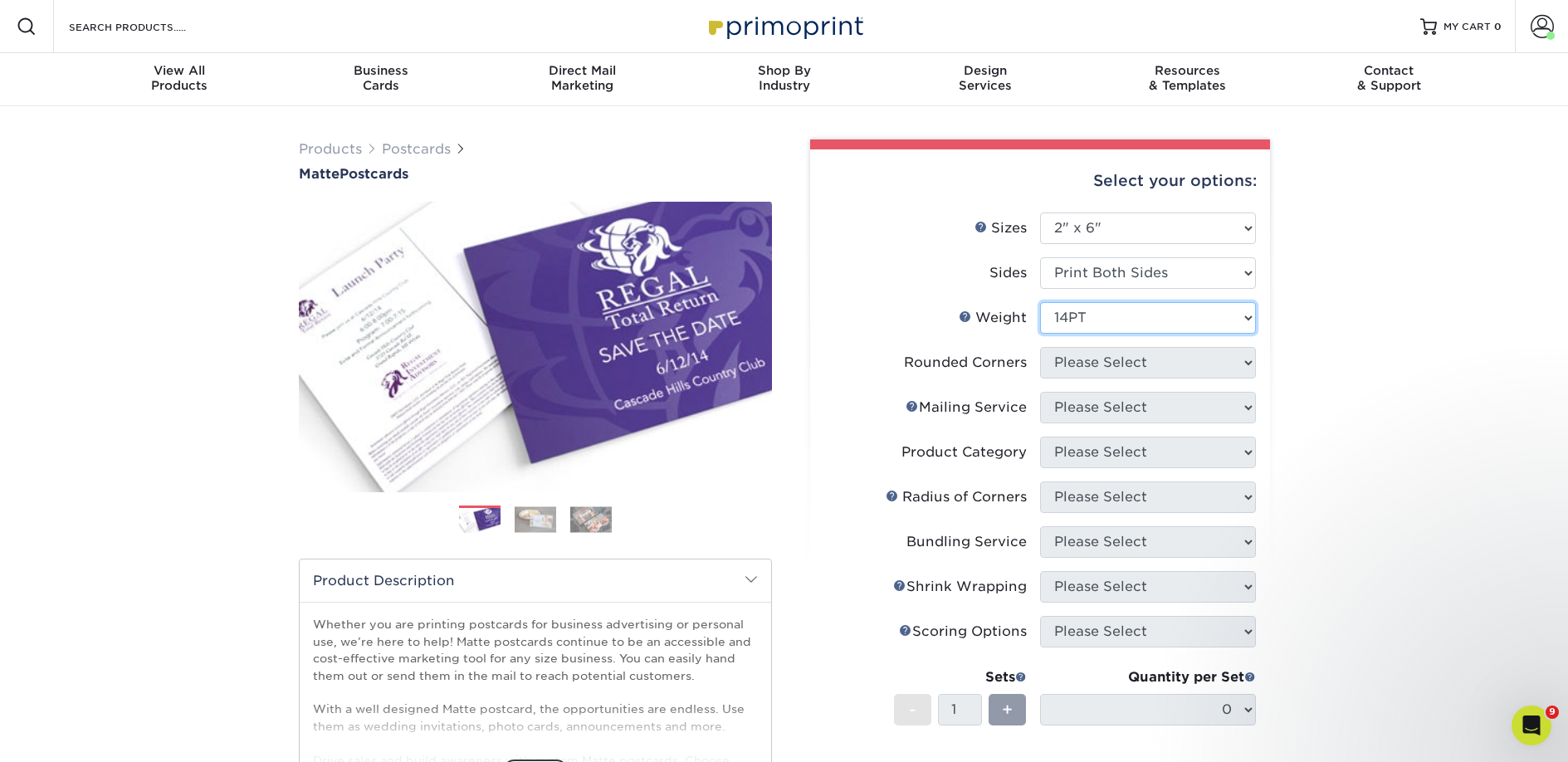
click at [1040, 303] on select "Please Select 14PT 16PT" at bounding box center [1148, 318] width 216 height 31
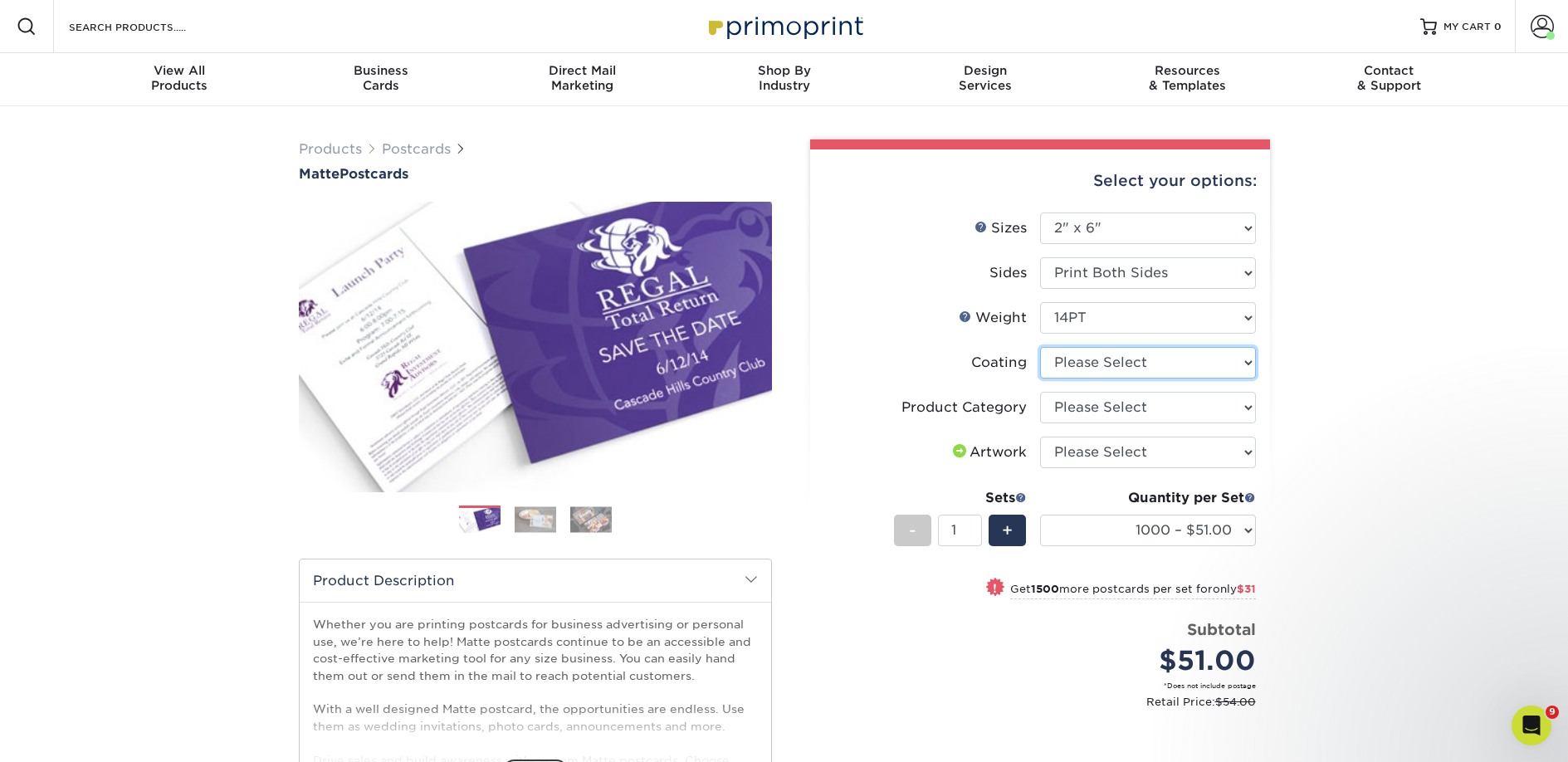
click at [1109, 362] on select at bounding box center [1148, 362] width 216 height 31
select select "121bb7b5-3b4d-429f-bd8d-bbf80e953313"
click at [1040, 347] on select at bounding box center [1148, 362] width 216 height 31
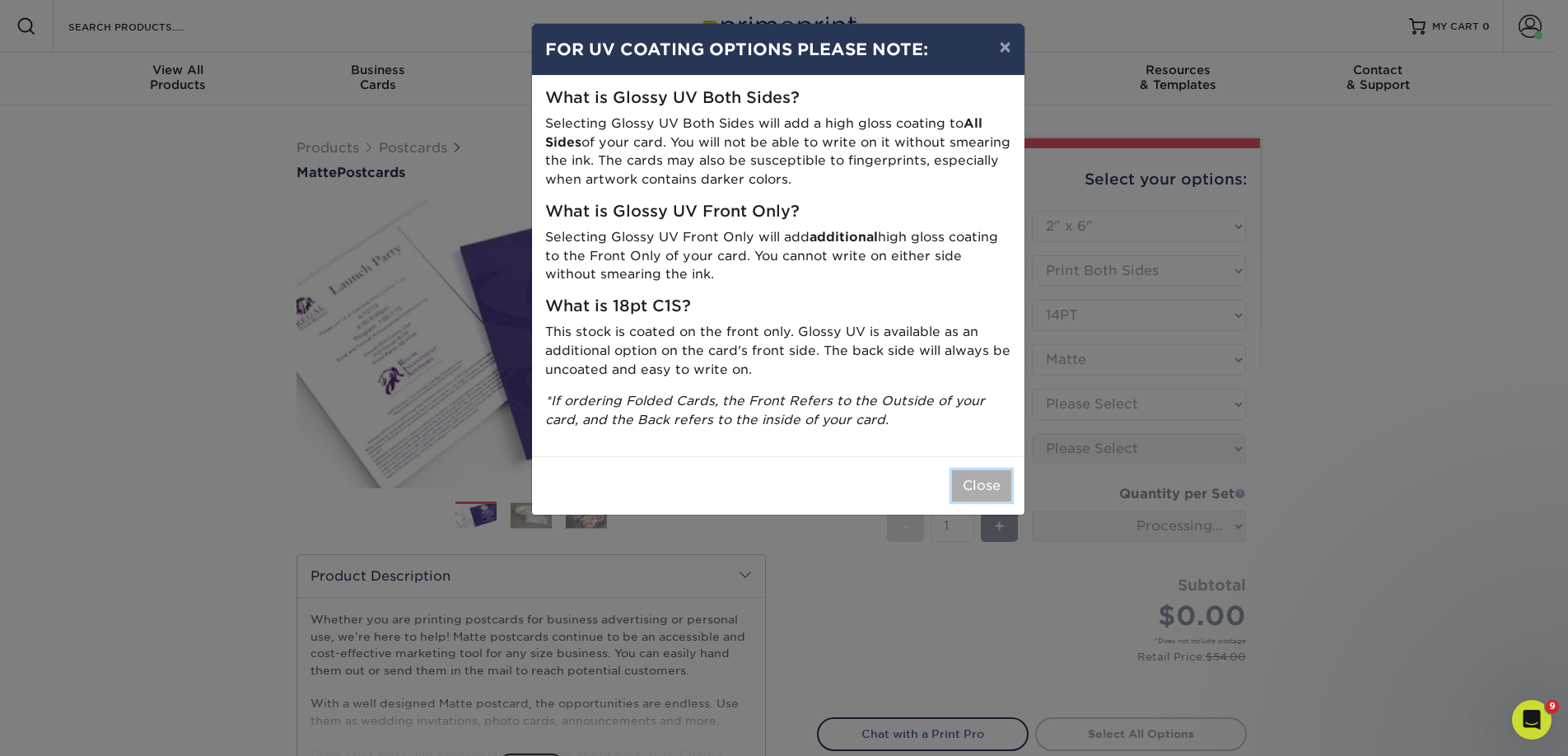
click at [984, 477] on button "Close" at bounding box center [982, 486] width 59 height 31
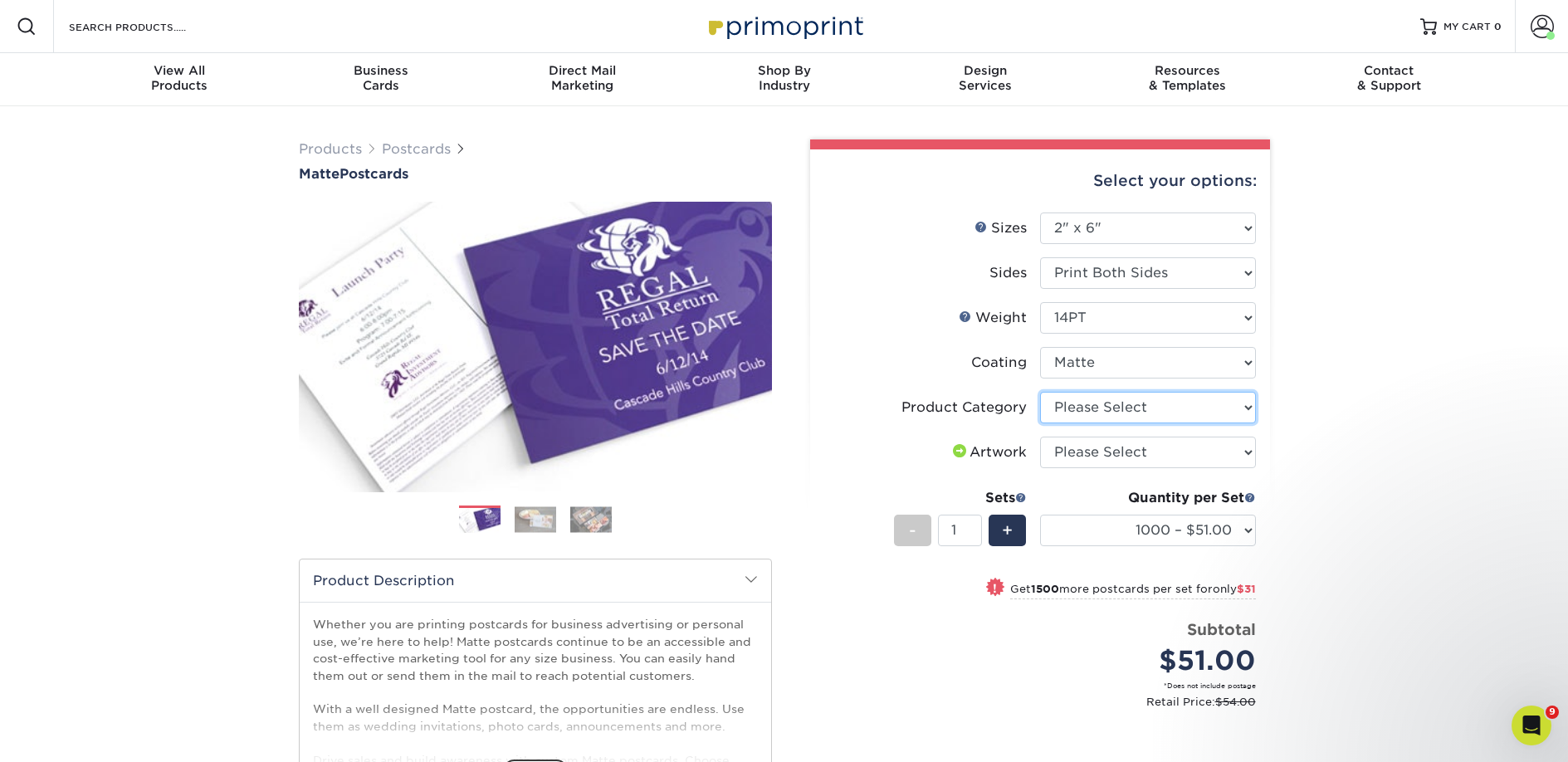
click at [1128, 407] on select "Please Select Postcards" at bounding box center [1148, 407] width 216 height 31
select select "9b7272e0-d6c8-4c3c-8e97-d3a1bcdab858"
click at [1040, 392] on select "Please Select Postcards" at bounding box center [1148, 407] width 216 height 31
click at [1117, 437] on select "Please Select I will upload files I need a design - $150" at bounding box center [1148, 452] width 216 height 31
select select "upload"
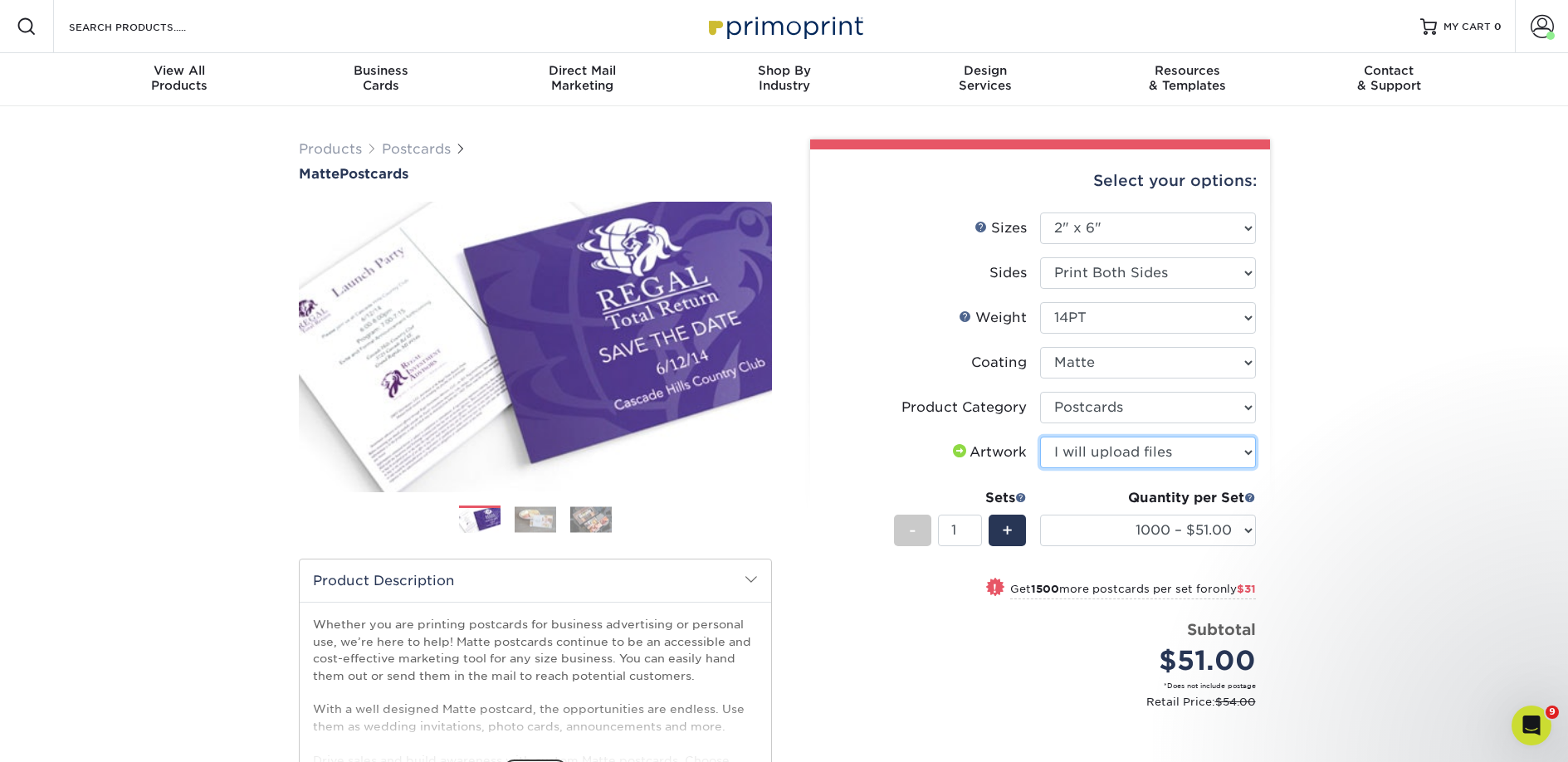
click at [1040, 437] on select "Please Select I will upload files I need a design - $150" at bounding box center [1148, 452] width 216 height 31
click at [1103, 522] on select "1000 – $51.00 2500 – $82.00 5000 – $123.00 10000 – $234.00 15000 – $344.00 2000…" at bounding box center [1148, 530] width 216 height 31
select select "5000 – $123.00"
click at [1040, 515] on select "1000 – $51.00 2500 – $82.00 5000 – $123.00 10000 – $234.00 15000 – $344.00 2000…" at bounding box center [1148, 530] width 216 height 31
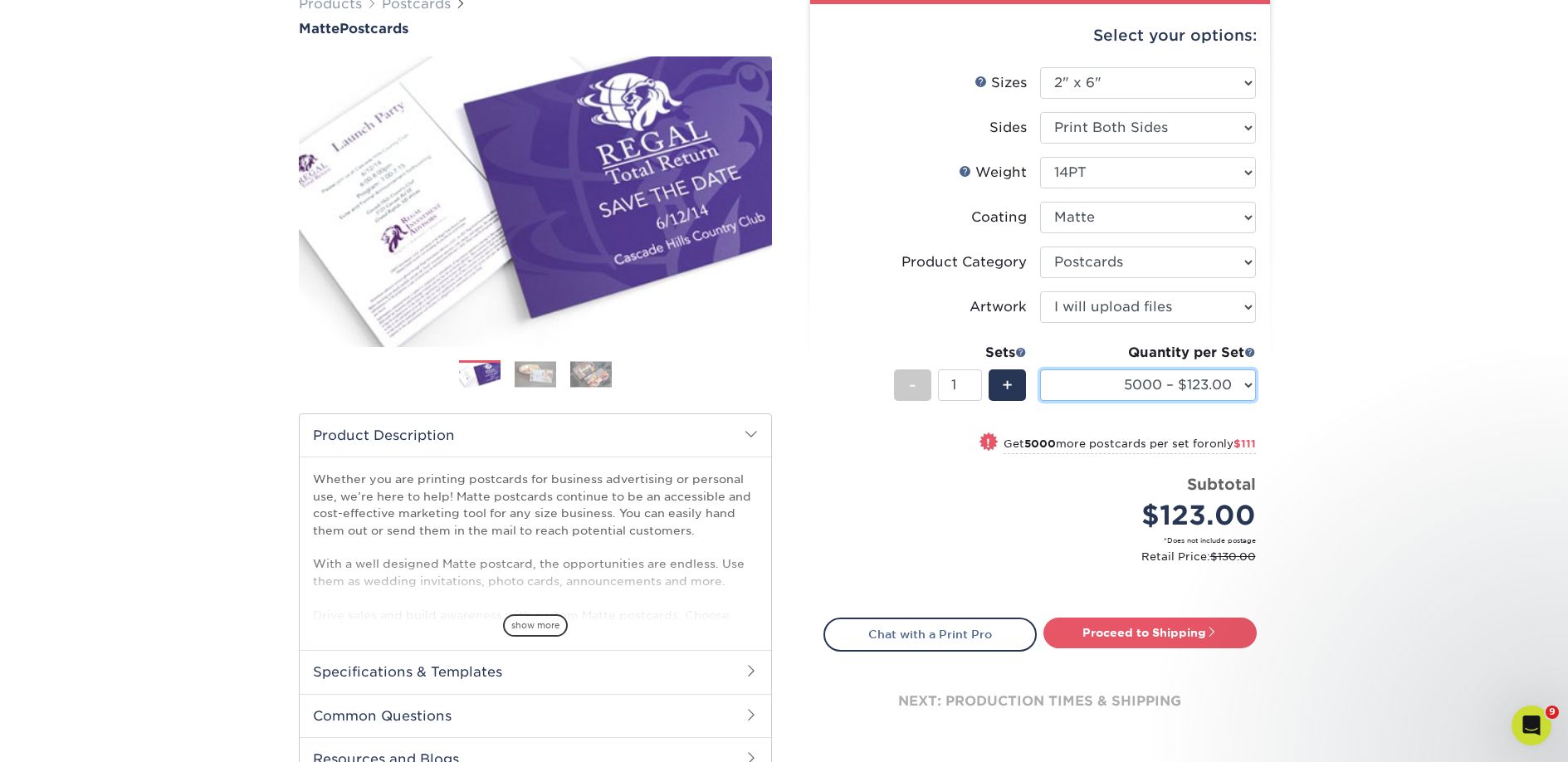
scroll to position [361, 0]
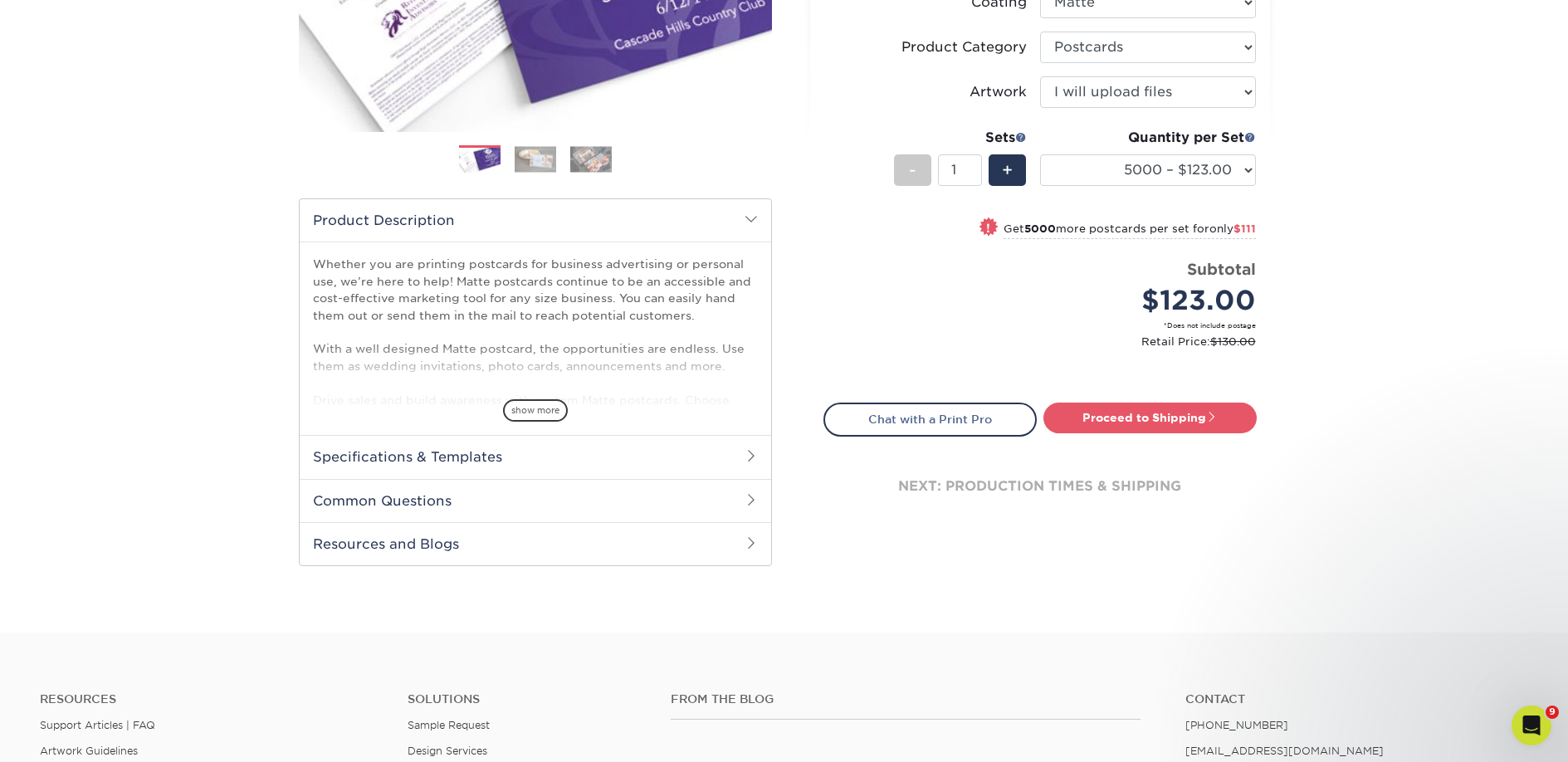
click at [1113, 389] on div "Select your options: Sizes Help Sizes Please Select 1.5" x 7" 2" x 4" 2" x 6" 2…" at bounding box center [1040, 170] width 460 height 761
click at [1117, 421] on link "Proceed to Shipping" at bounding box center [1150, 418] width 213 height 30
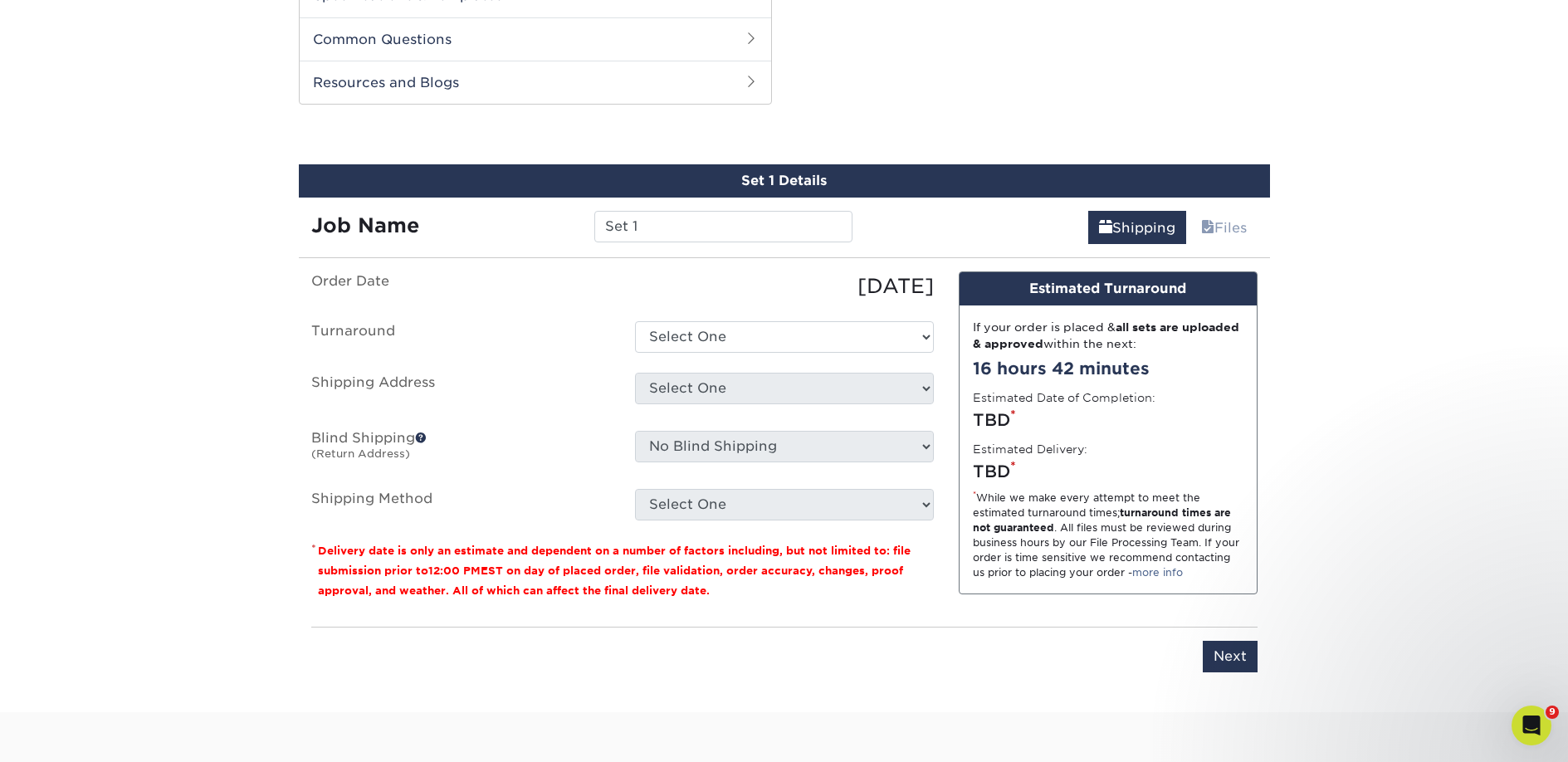
scroll to position [846, 0]
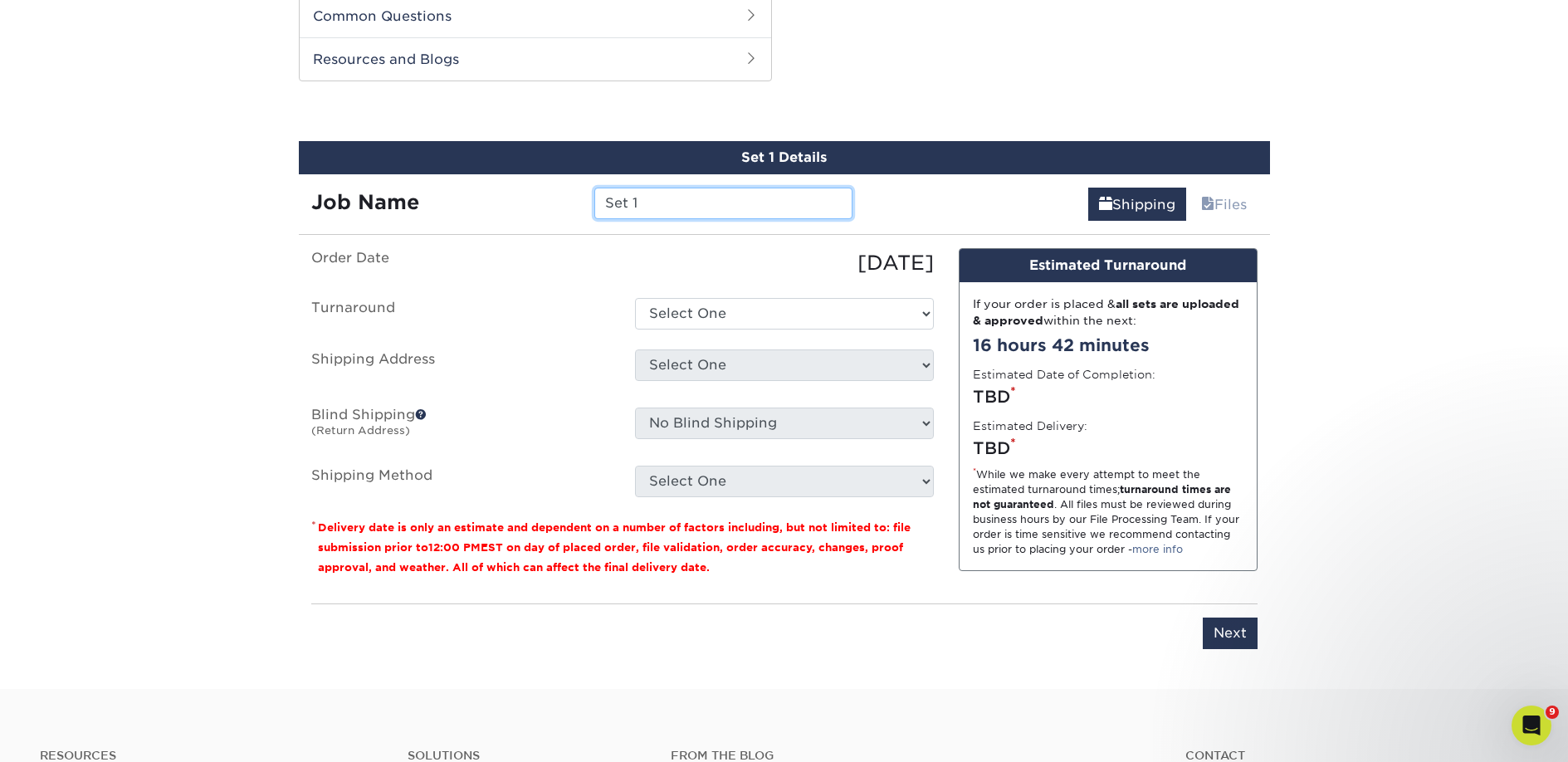
click at [621, 207] on input "Set 1" at bounding box center [724, 203] width 258 height 31
paste input "Hidden Nook Booksellers"
type input "Hidden Nook Booksellers"
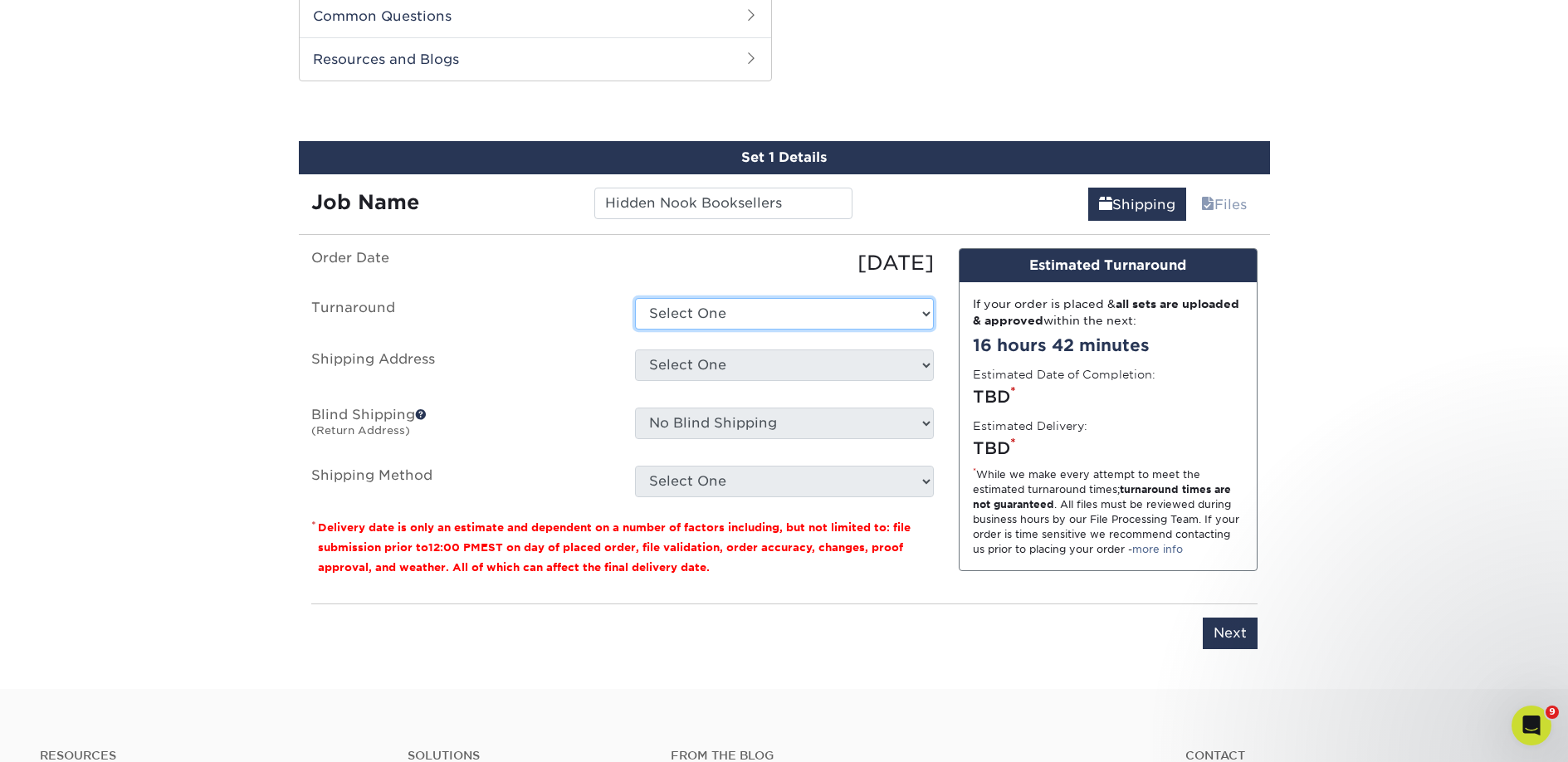
click at [668, 309] on select "Select One 2-4 Business Days 2 Day Next Business Day" at bounding box center [784, 313] width 299 height 31
select select "a9cd5a85-4071-4433-97be-2a724b9524af"
click at [635, 298] on select "Select One 2-4 Business Days 2 Day Next Business Day" at bounding box center [784, 313] width 299 height 31
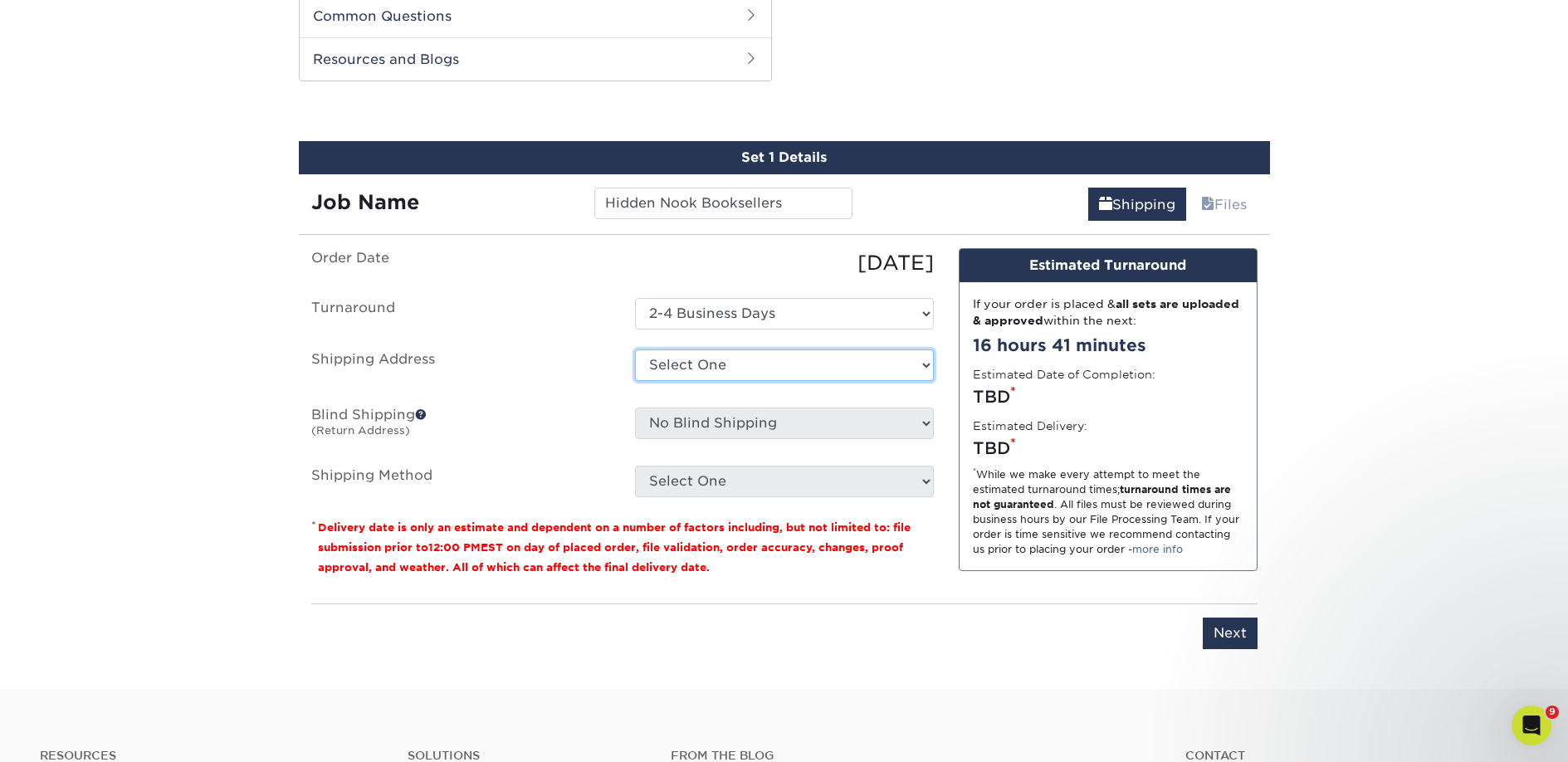
click at [668, 363] on select "Select One 2nd Floor Convention Center A Better Today Books & Boutique A Good B…" at bounding box center [784, 364] width 299 height 31
select select "275595"
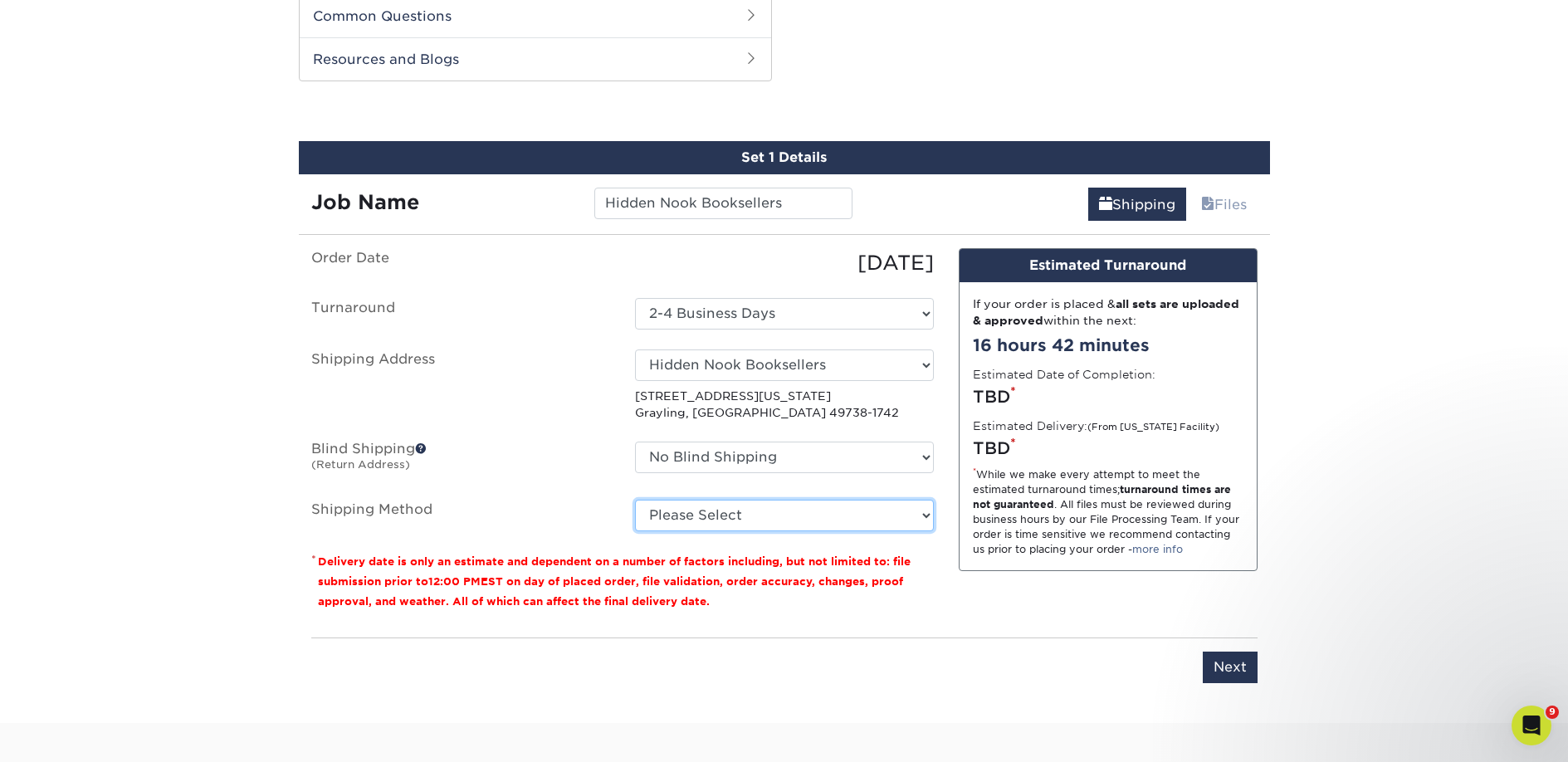
click at [718, 519] on select "Please Select Ground Shipping (+$43.33) 3 Day Shipping Service (+$72.16) 2 Day …" at bounding box center [784, 515] width 299 height 31
select select "03"
click at [635, 500] on select "Please Select Ground Shipping (+$43.33) 3 Day Shipping Service (+$72.16) 2 Day …" at bounding box center [784, 515] width 299 height 31
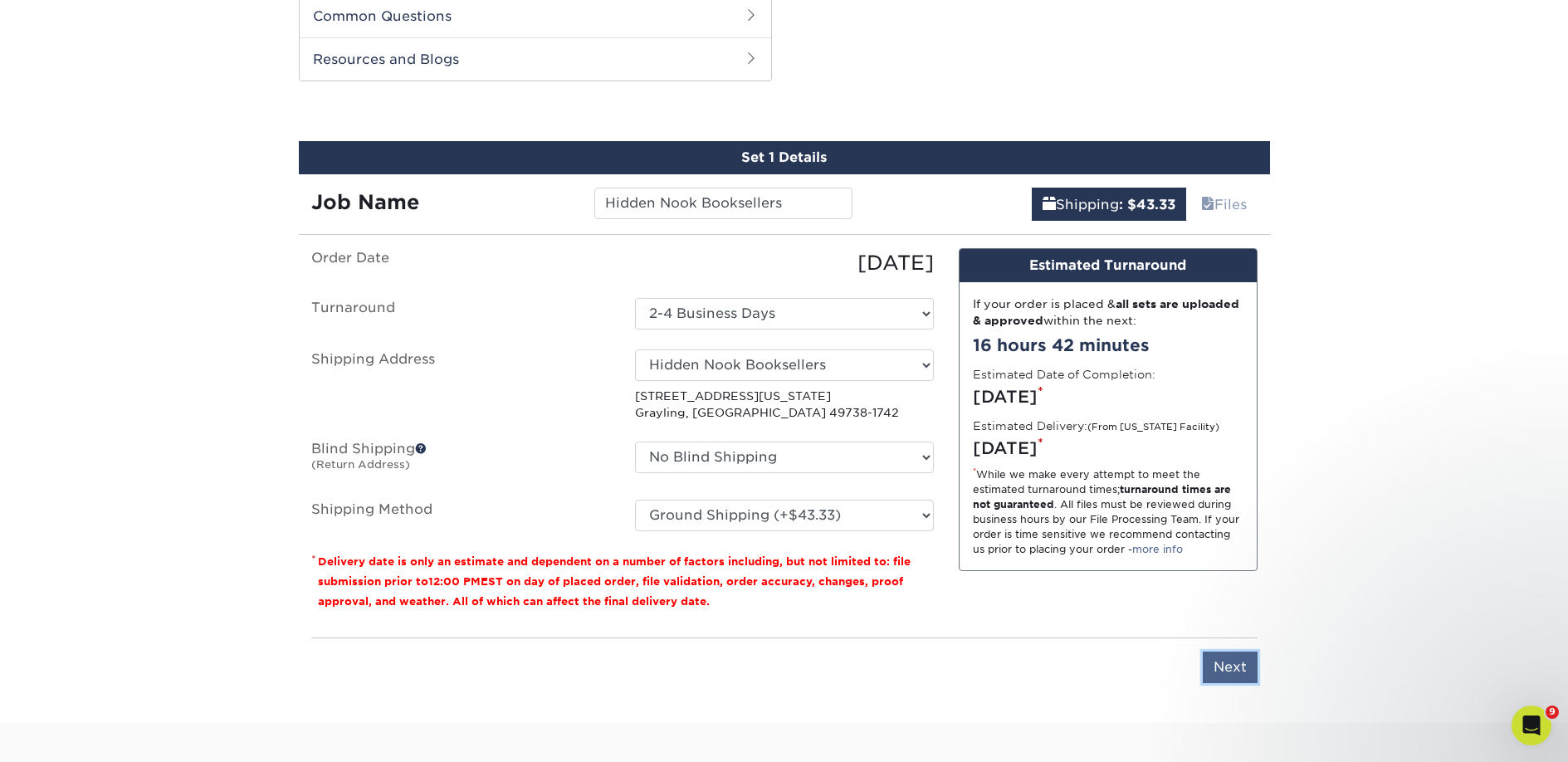
click at [1220, 659] on input "Next" at bounding box center [1230, 667] width 55 height 31
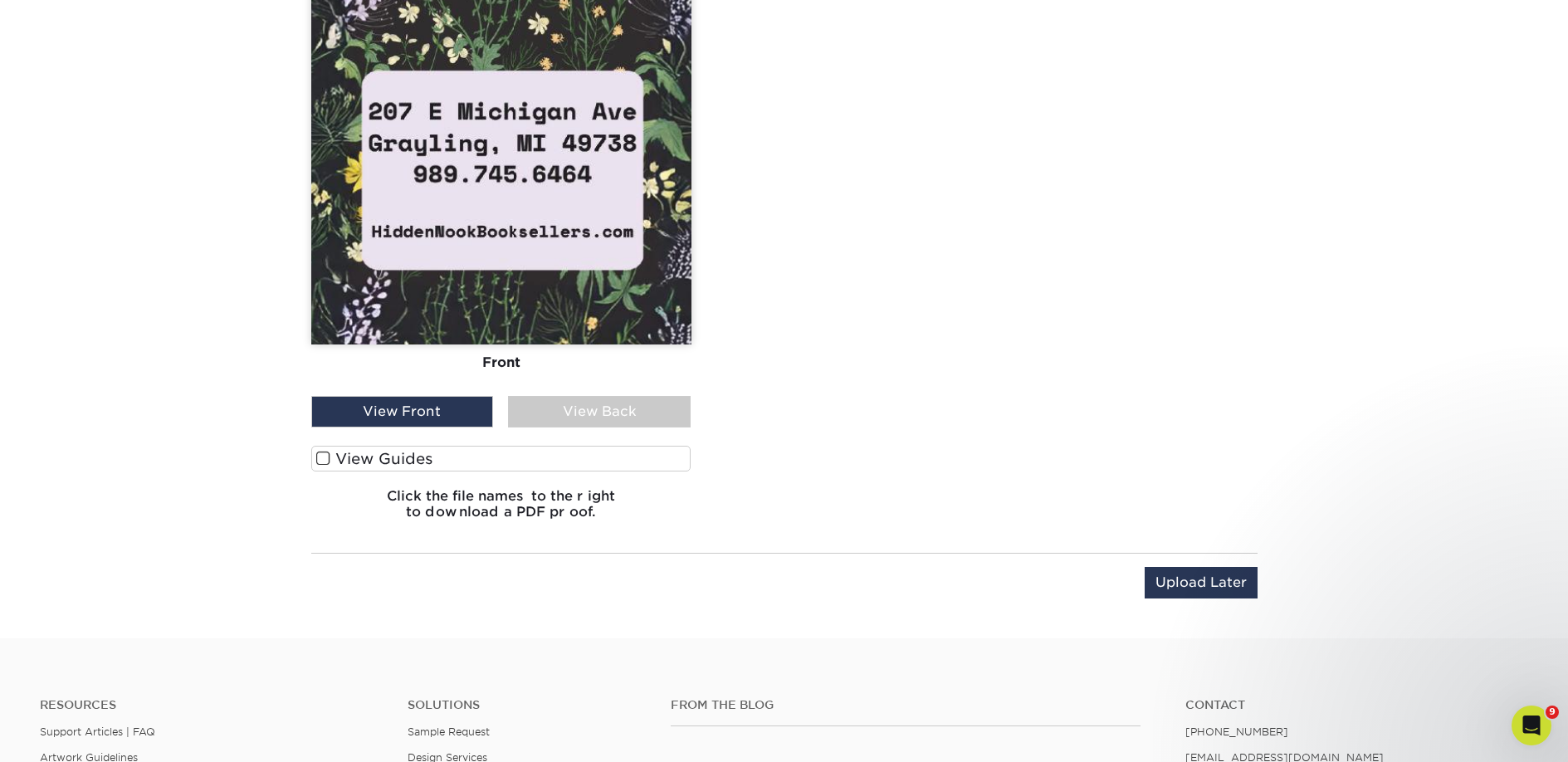
click at [432, 462] on label "View Guides" at bounding box center [501, 458] width 380 height 26
click at [0, 0] on input "View Guides" at bounding box center [0, 0] width 0 height 0
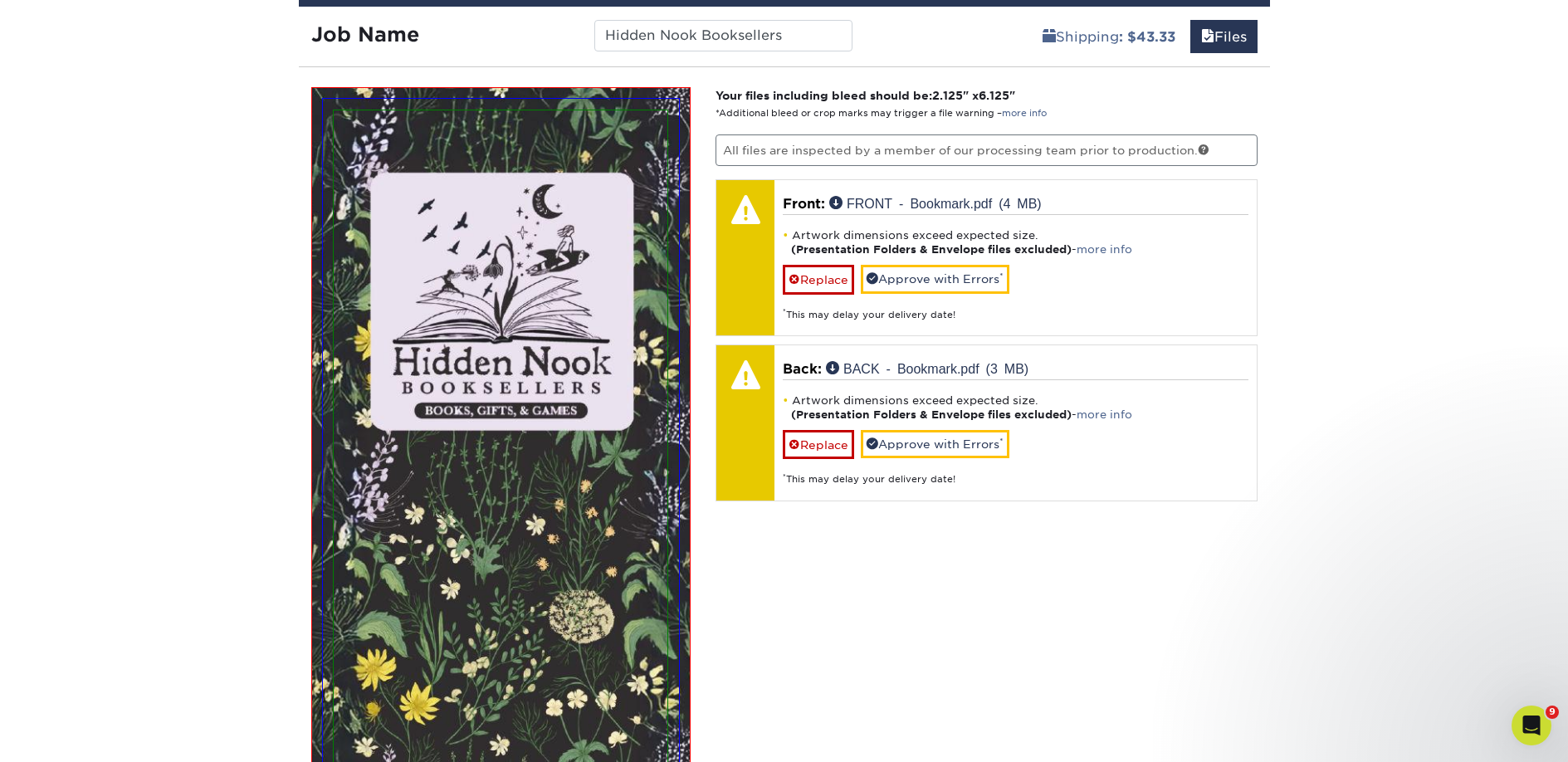
scroll to position [887, 0]
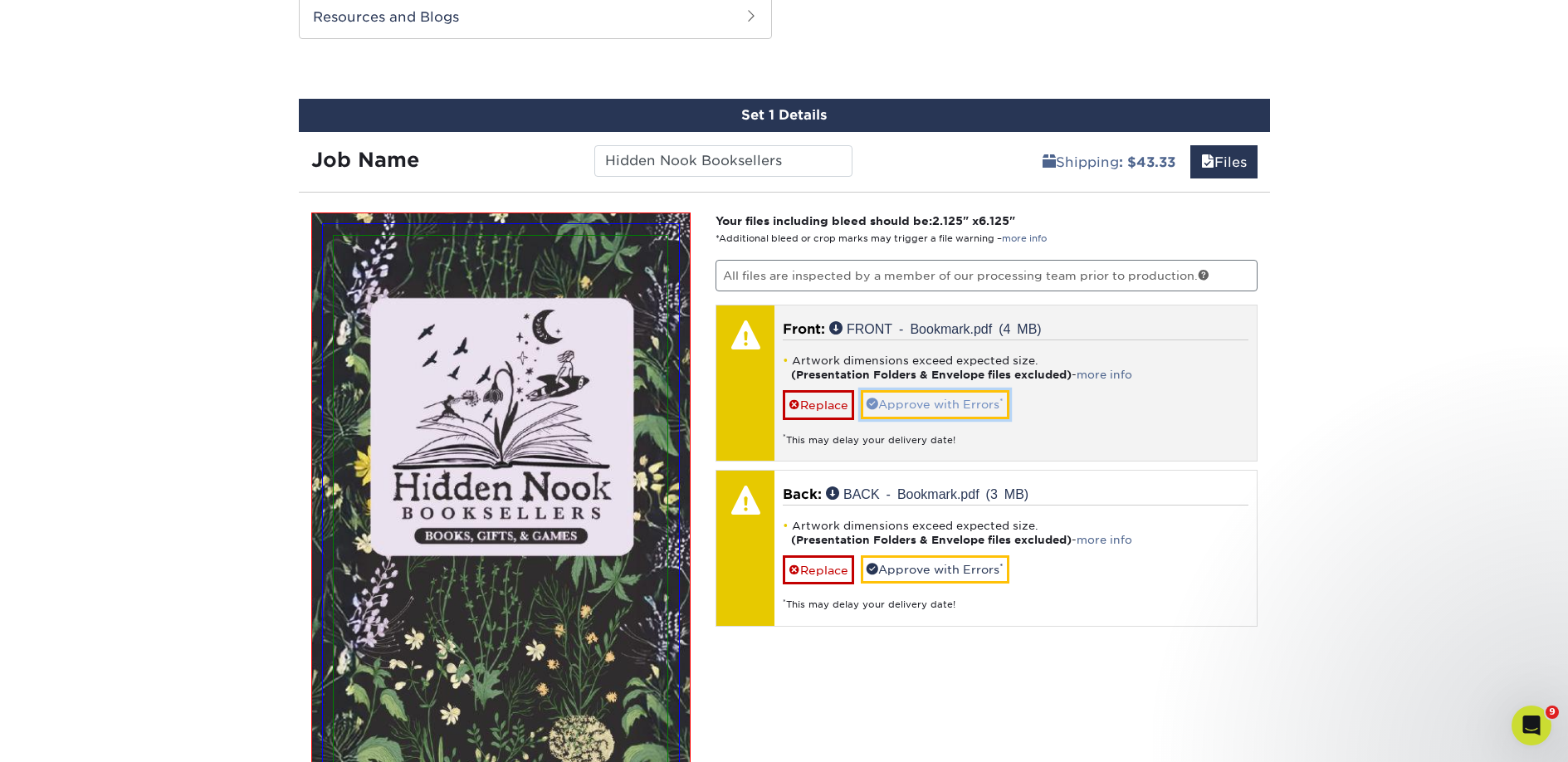
click at [900, 394] on link "Approve with Errors *" at bounding box center [934, 404] width 149 height 28
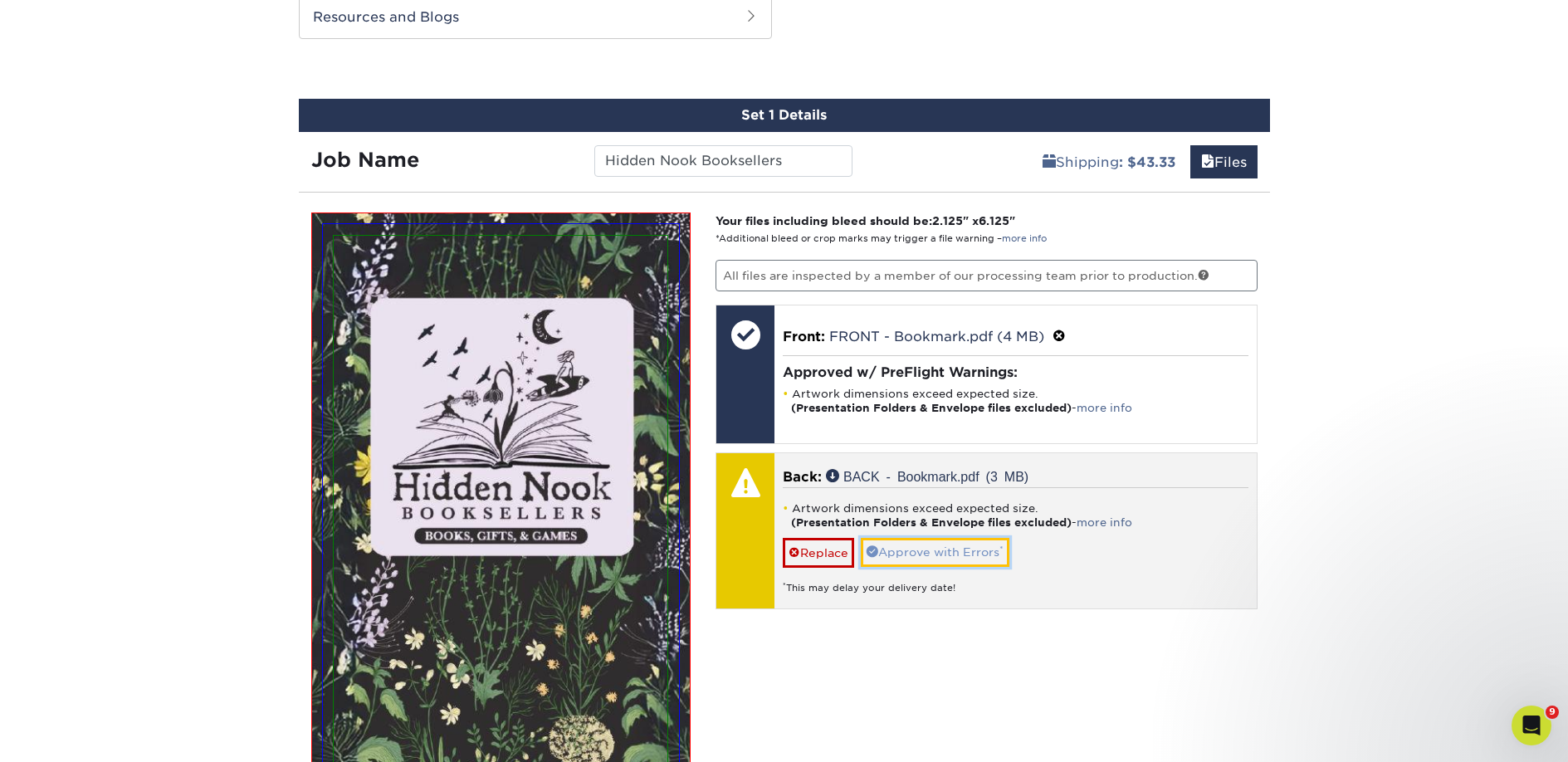
click at [913, 561] on link "Approve with Errors *" at bounding box center [934, 552] width 149 height 28
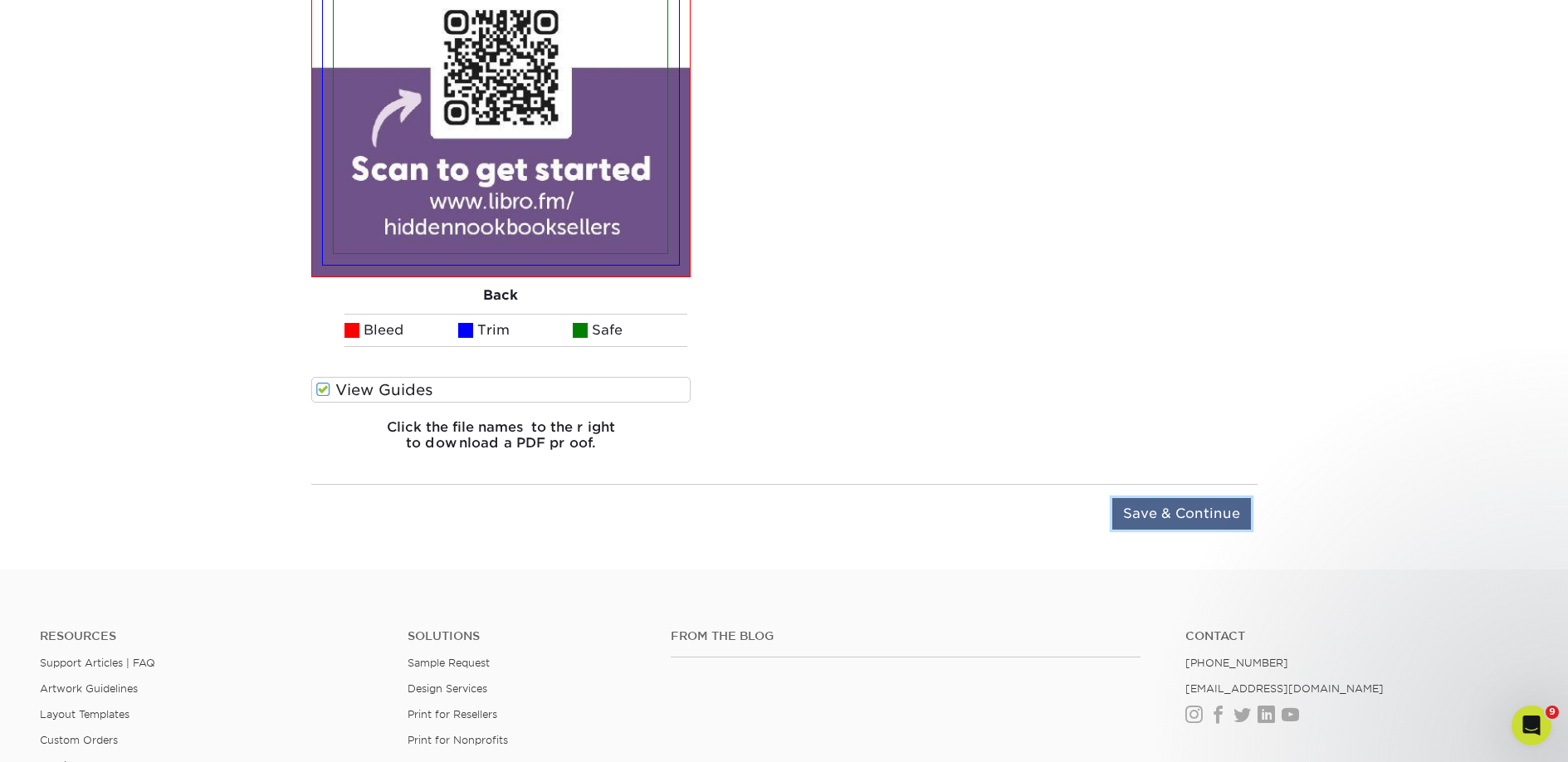
click at [1223, 511] on input "Save & Continue" at bounding box center [1182, 513] width 138 height 31
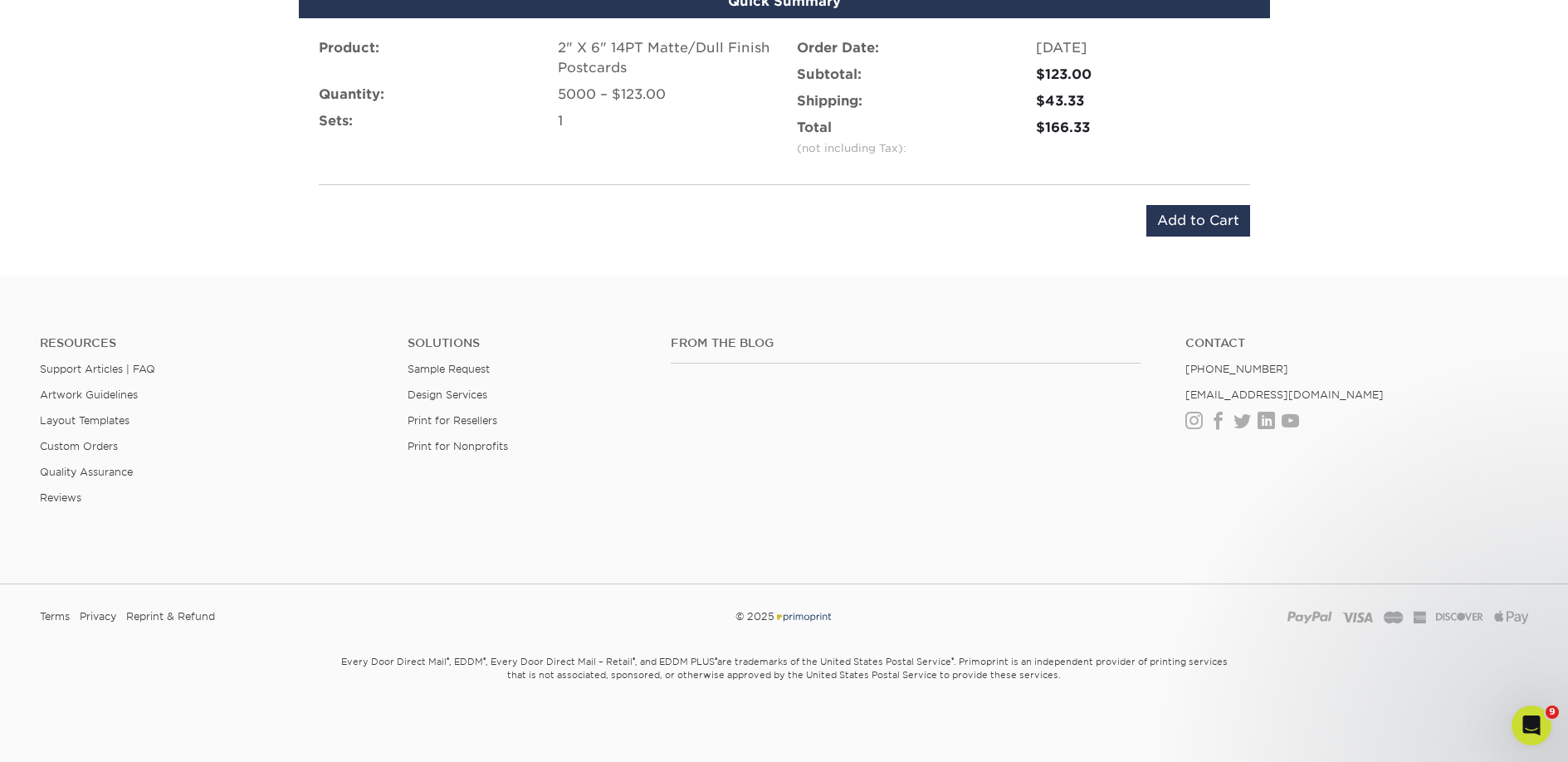
scroll to position [1108, 0]
click at [1212, 216] on input "Add to Cart" at bounding box center [1197, 220] width 103 height 31
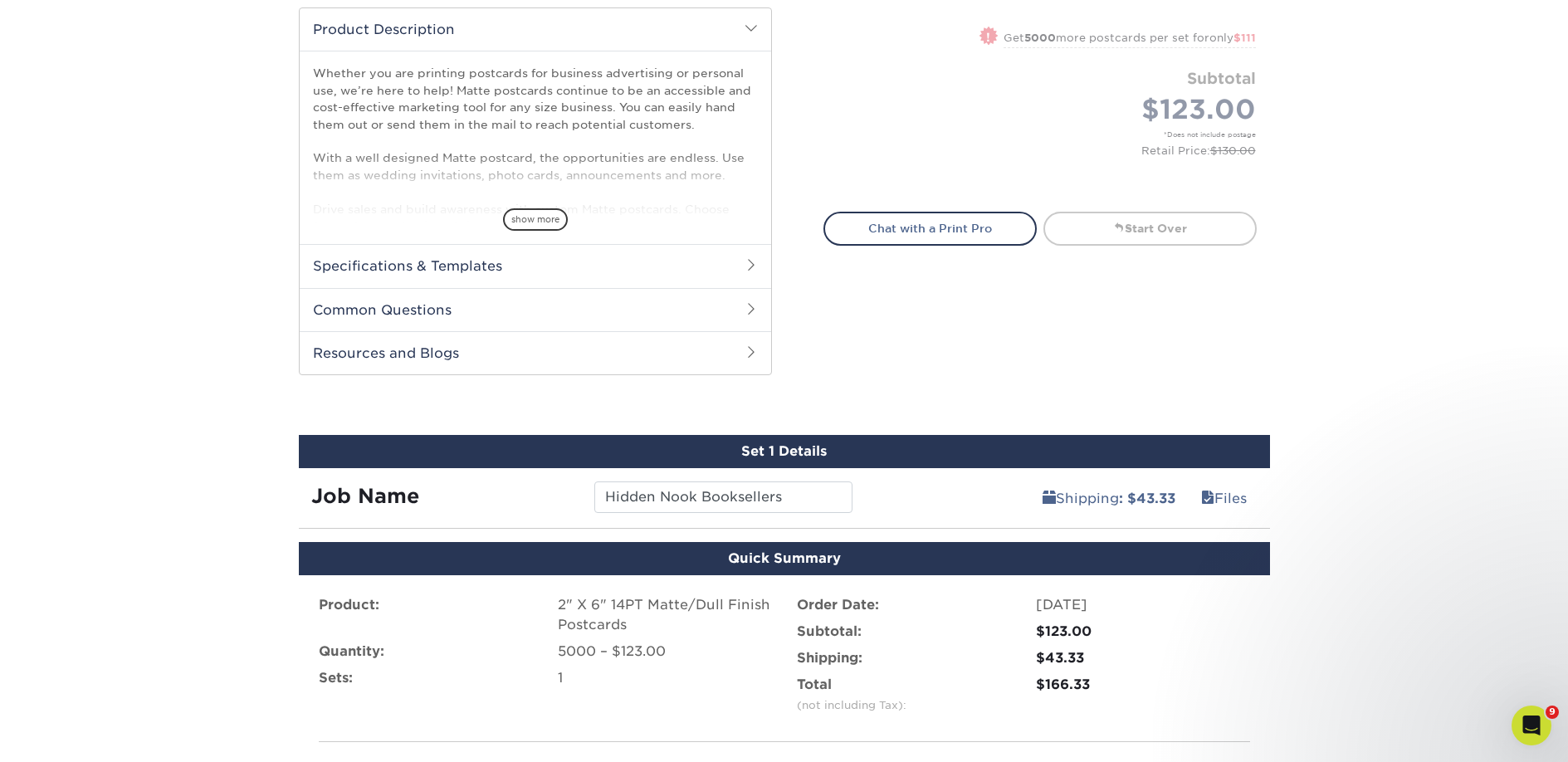
scroll to position [548, 0]
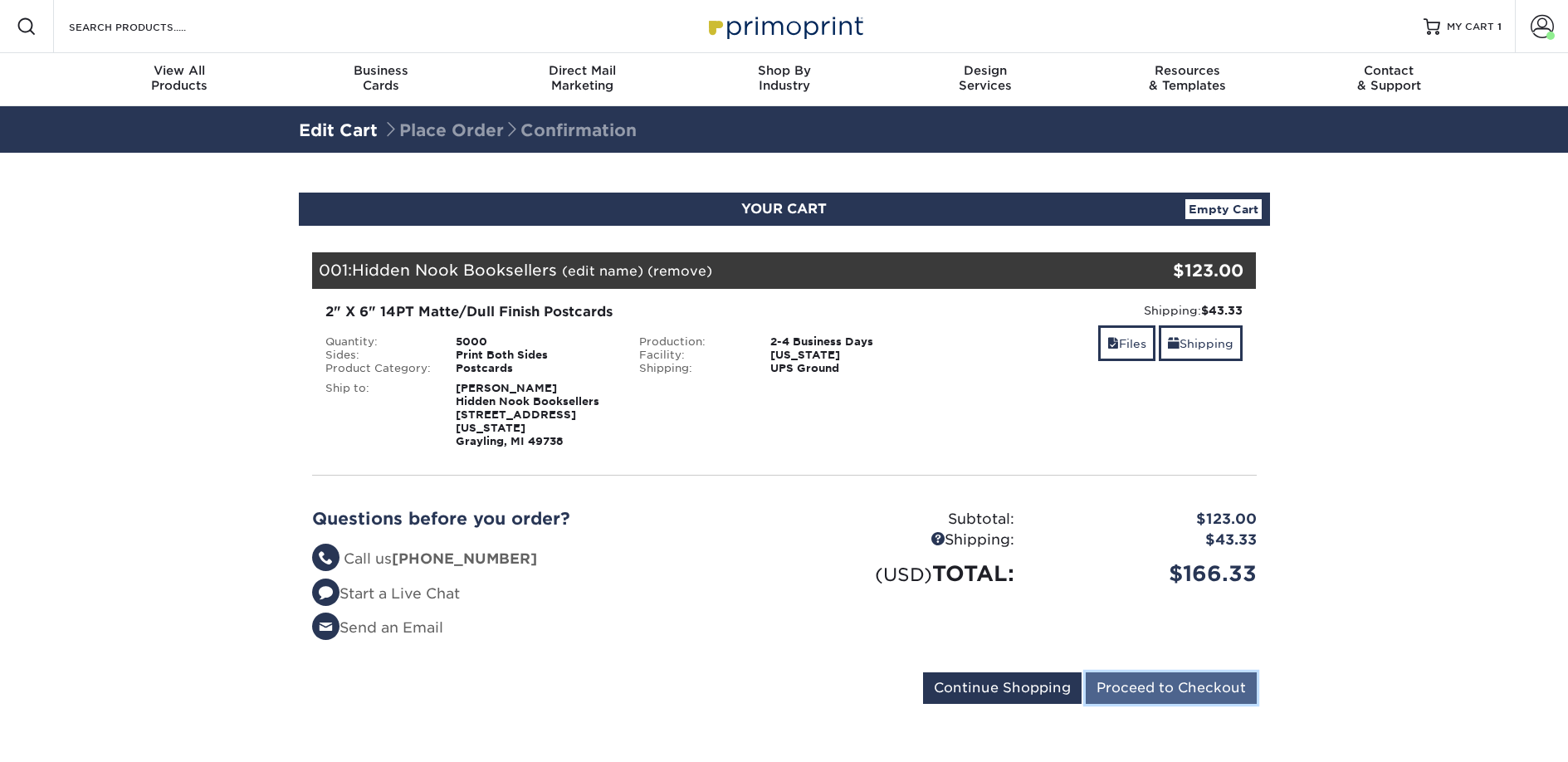
click at [1215, 673] on input "Proceed to Checkout" at bounding box center [1171, 688] width 171 height 31
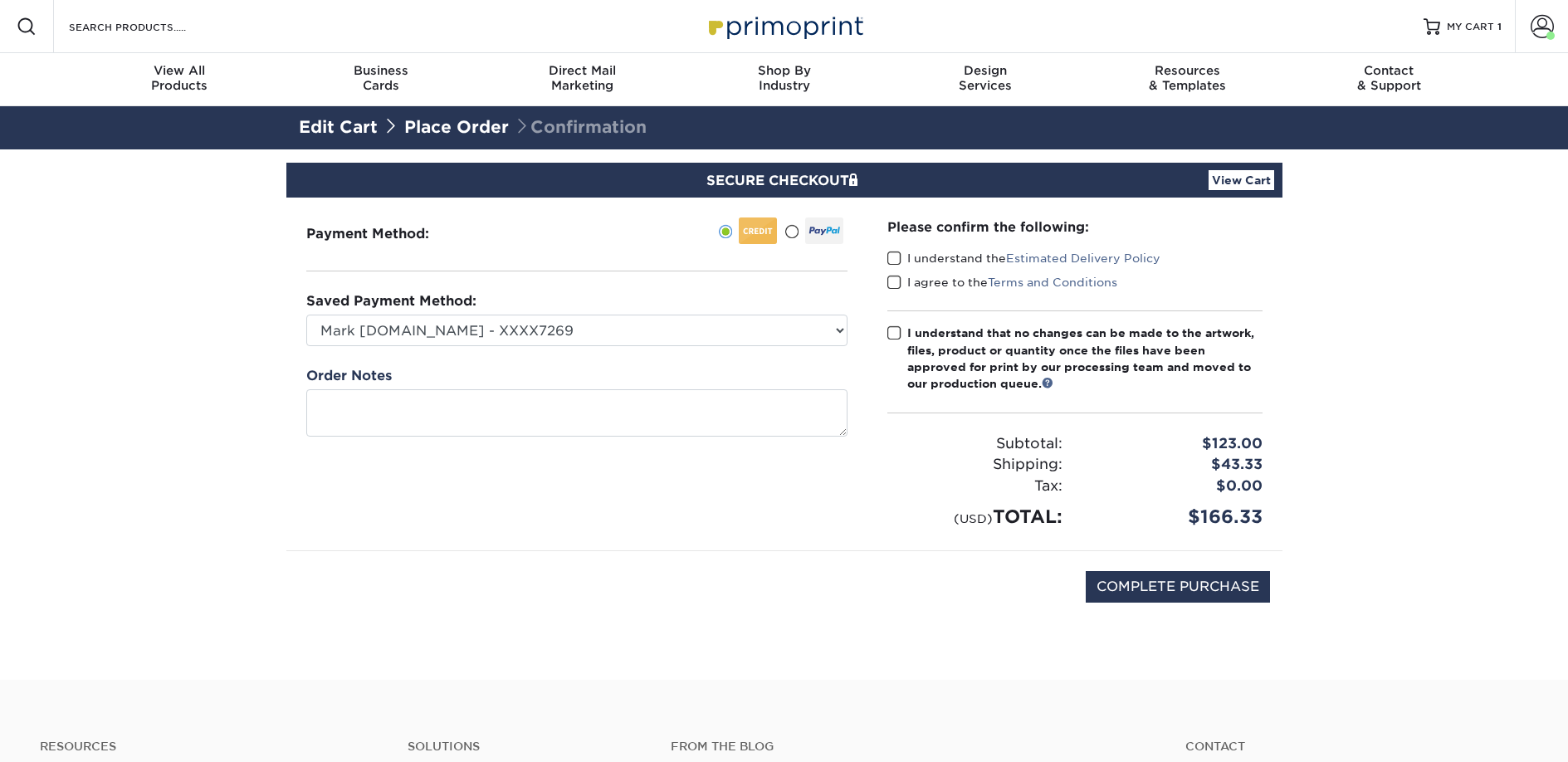
click at [894, 263] on span at bounding box center [894, 258] width 14 height 16
click at [0, 0] on input "I understand the Estimated Delivery Policy" at bounding box center [0, 0] width 0 height 0
click at [895, 285] on span at bounding box center [894, 283] width 14 height 16
click at [0, 0] on input "I agree to the Terms and Conditions" at bounding box center [0, 0] width 0 height 0
click at [898, 330] on span at bounding box center [894, 333] width 14 height 16
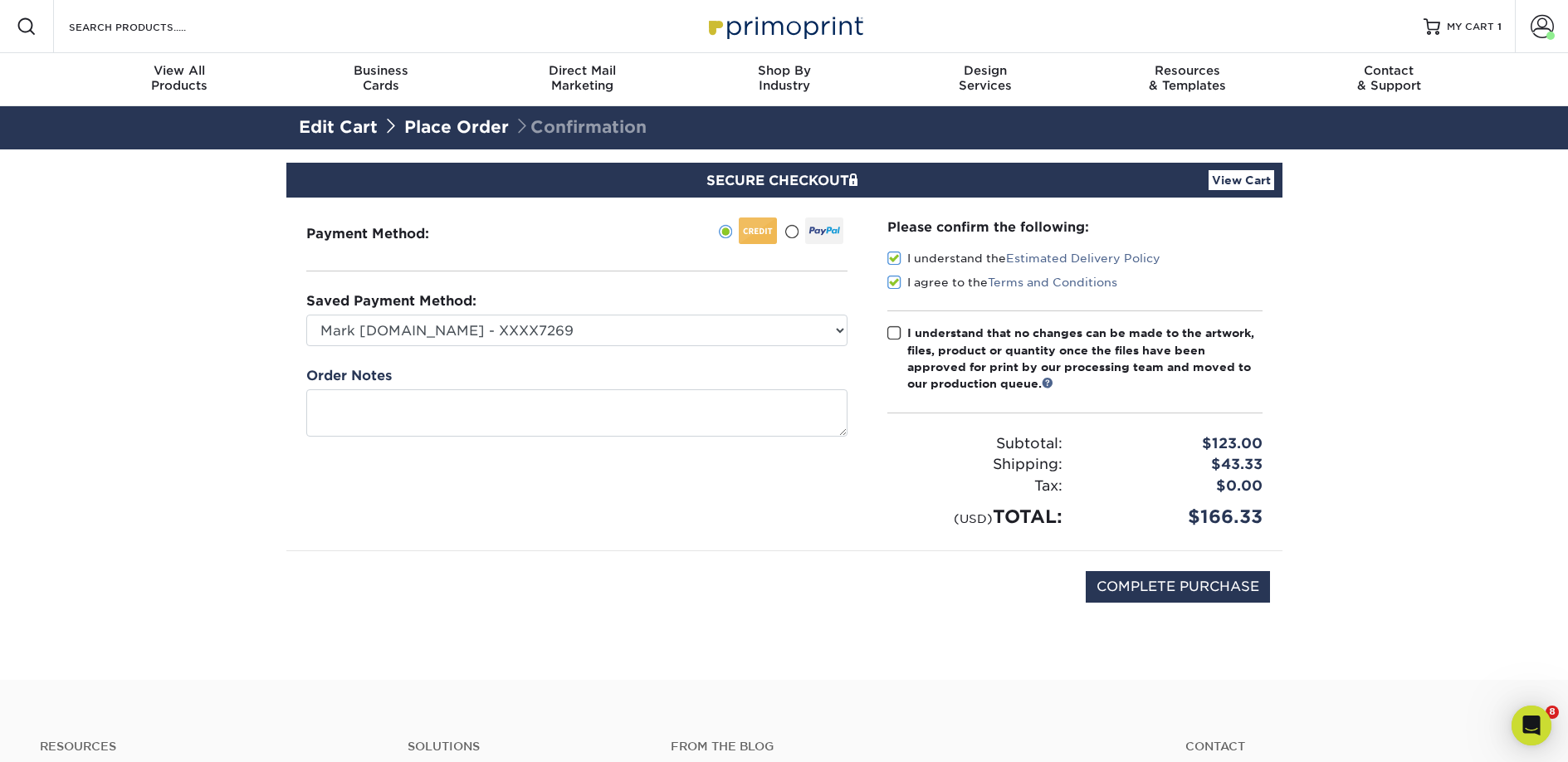
click at [0, 0] on input "I understand that no changes can be made to the artwork, files, product or quan…" at bounding box center [0, 0] width 0 height 0
click at [1153, 576] on input "COMPLETE PURCHASE" at bounding box center [1178, 586] width 184 height 31
type input "PROCESSING, PLEASE WAIT..."
